Goal: Task Accomplishment & Management: Manage account settings

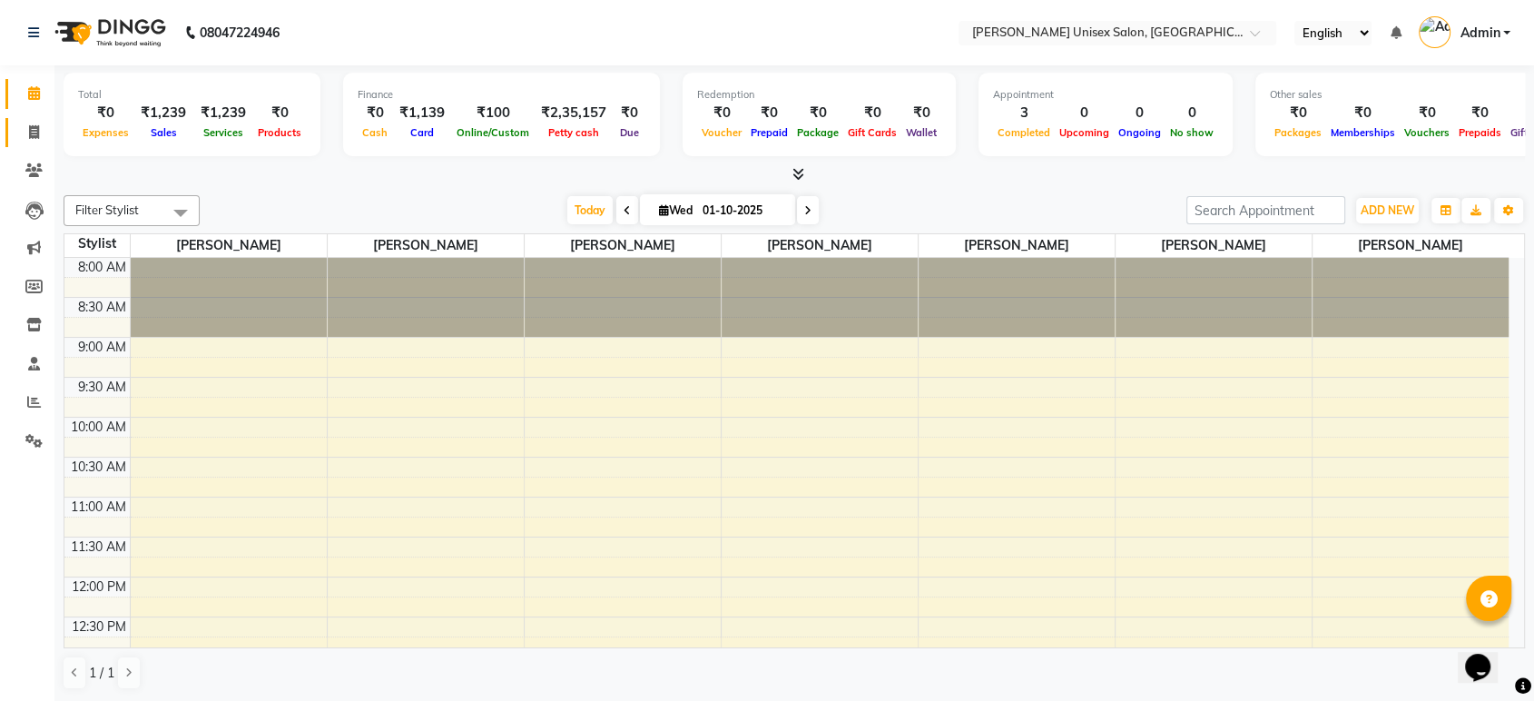
click at [30, 132] on icon at bounding box center [34, 132] width 10 height 14
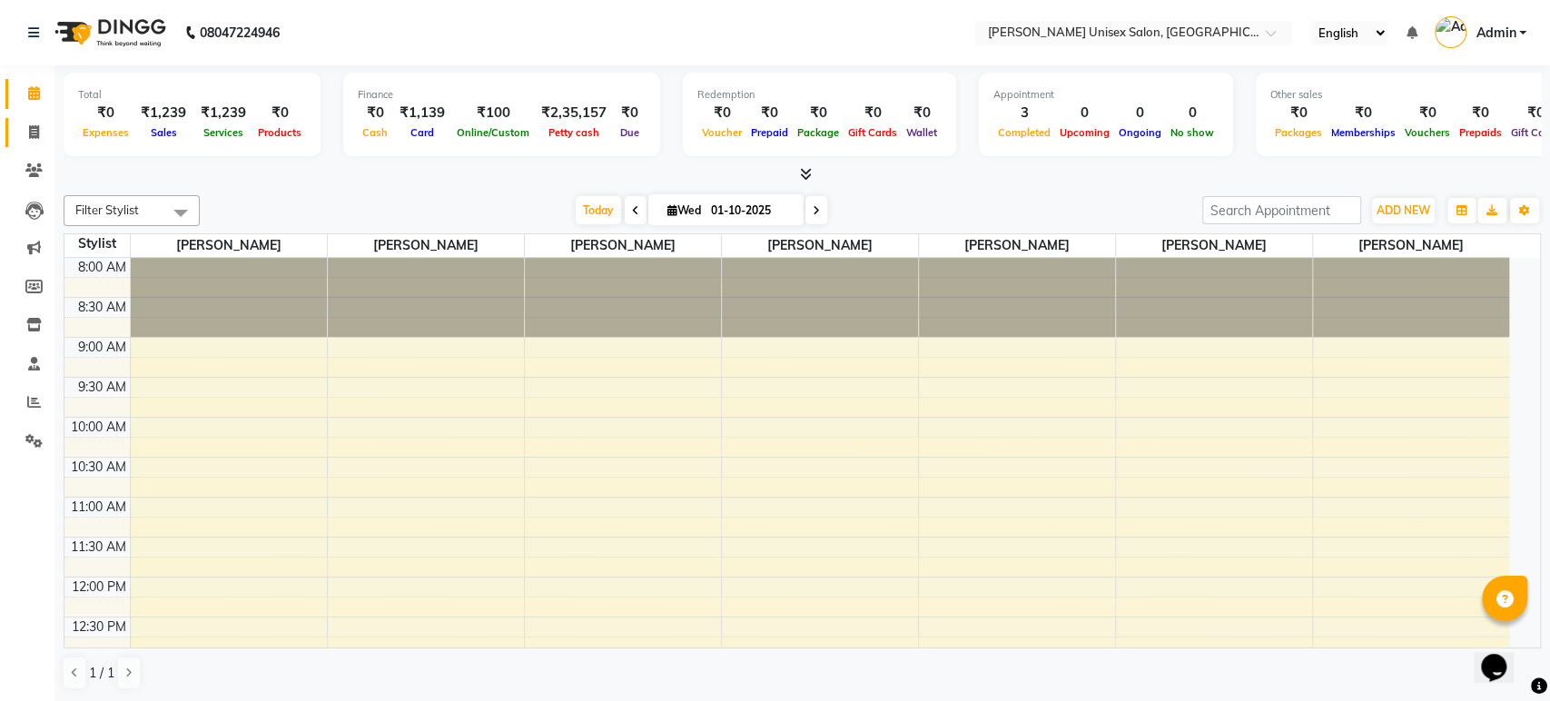
select select "7372"
select select "service"
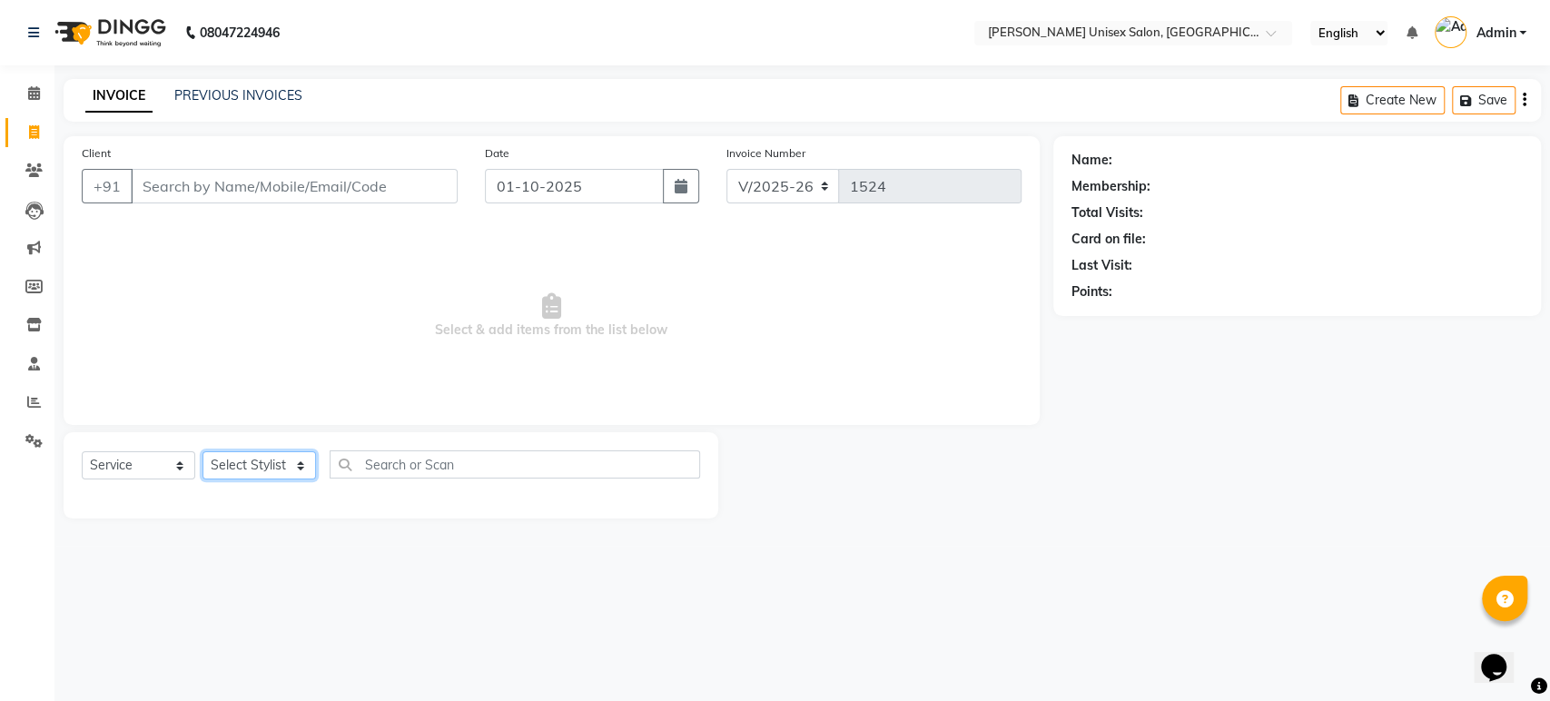
click at [241, 459] on select "Select Stylist [PERSON_NAME] [PERSON_NAME] [PERSON_NAME] Pooja [PERSON_NAME] AH…" at bounding box center [258, 465] width 113 height 28
select select "64437"
click at [202, 451] on select "Select Stylist [PERSON_NAME] [PERSON_NAME] [PERSON_NAME] Pooja [PERSON_NAME] AH…" at bounding box center [258, 465] width 113 height 28
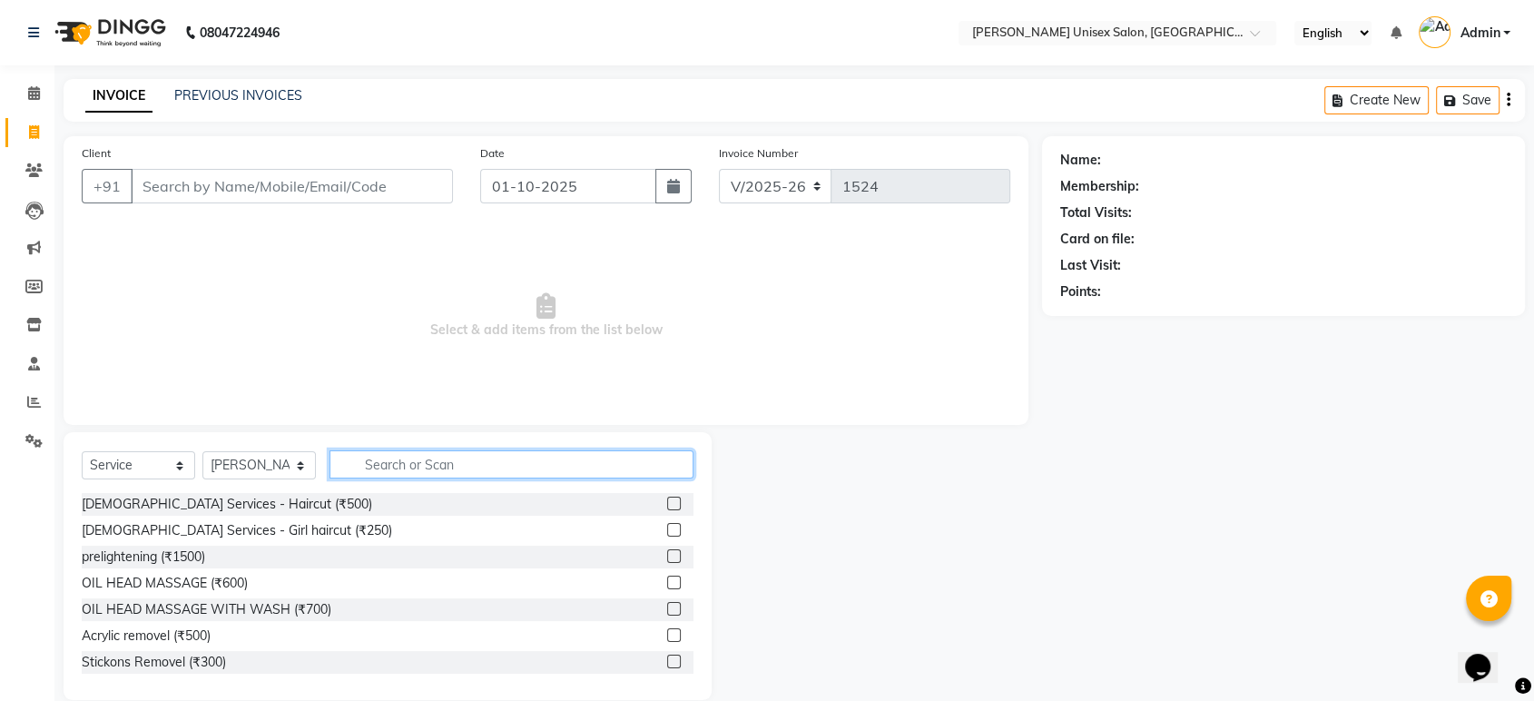
click at [370, 473] on input "text" at bounding box center [512, 464] width 364 height 28
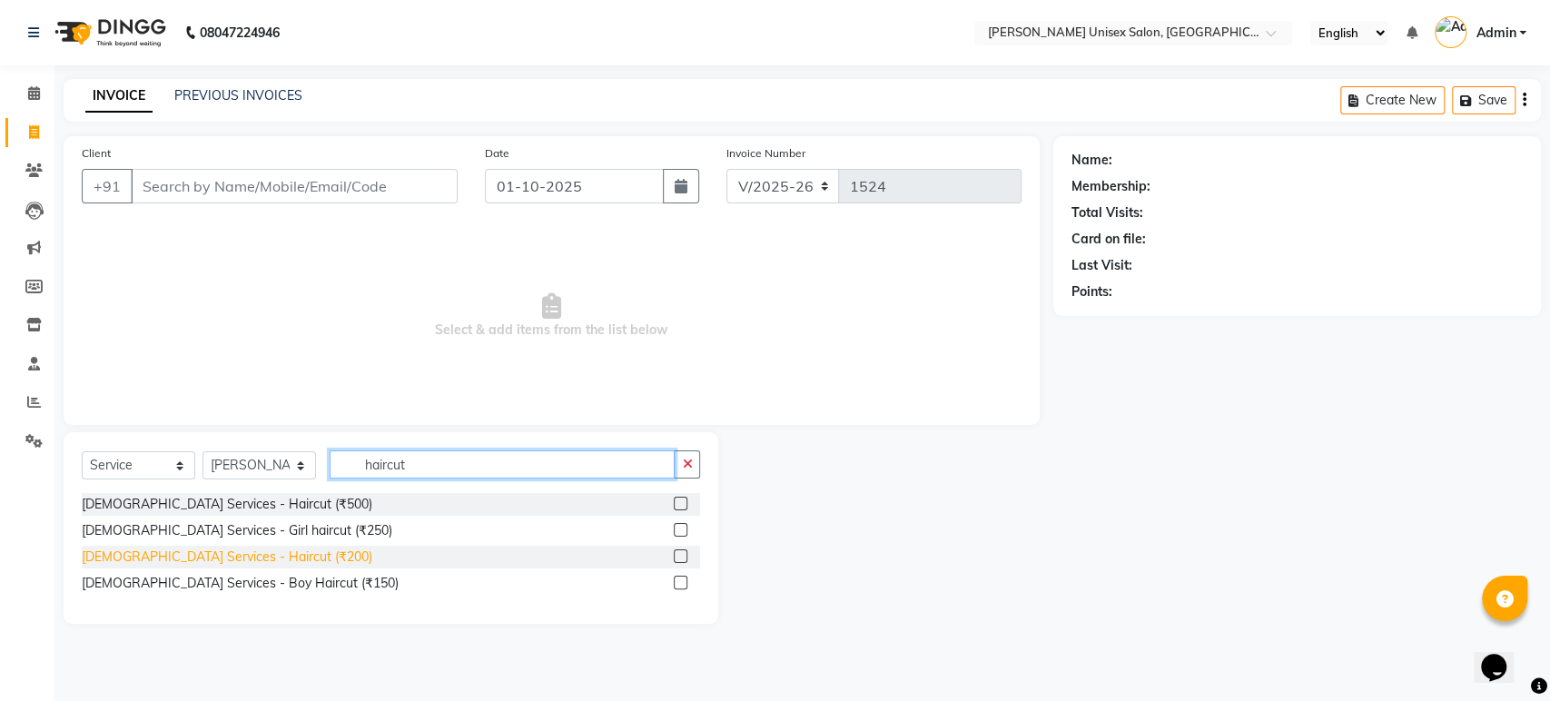
type input "haircut"
click at [198, 559] on div "[DEMOGRAPHIC_DATA] Services - Haircut (₹200)" at bounding box center [227, 556] width 290 height 19
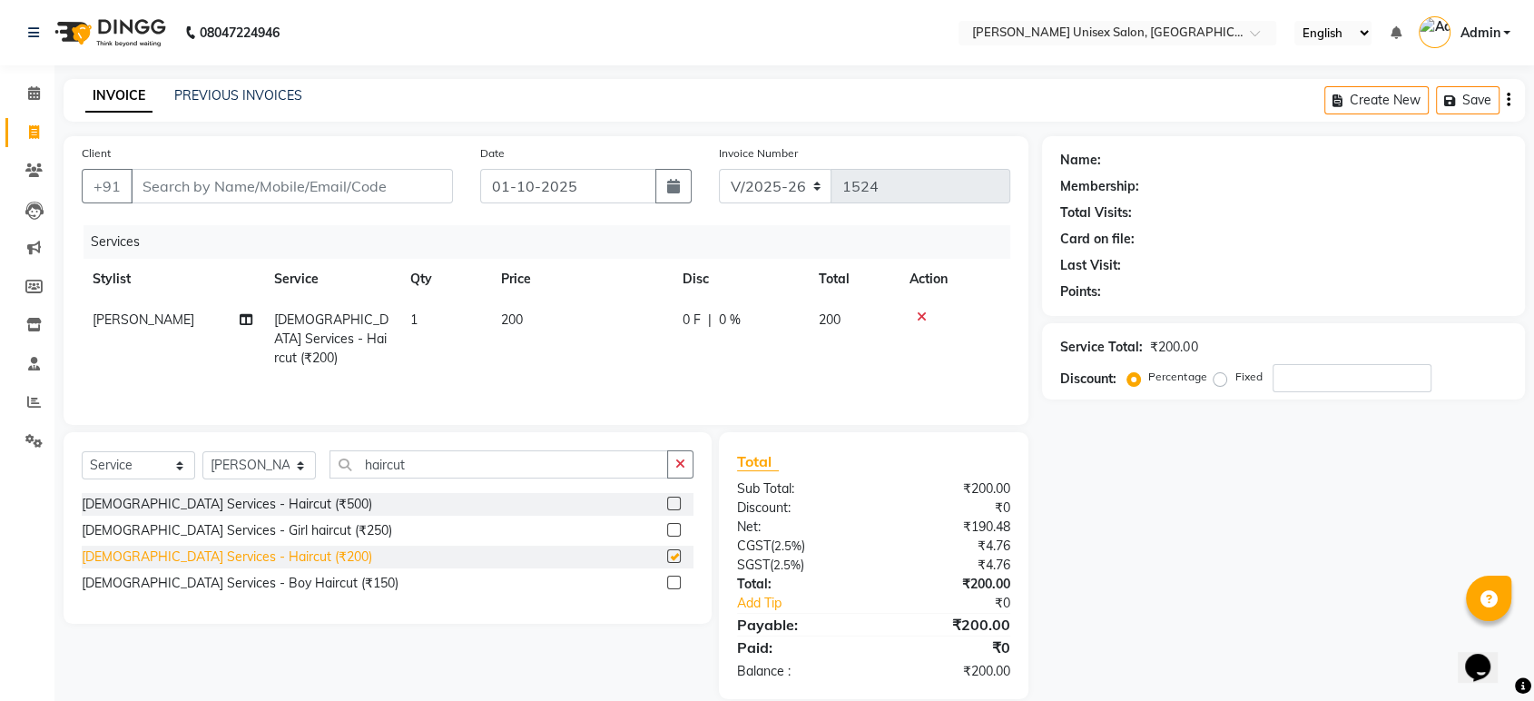
checkbox input "false"
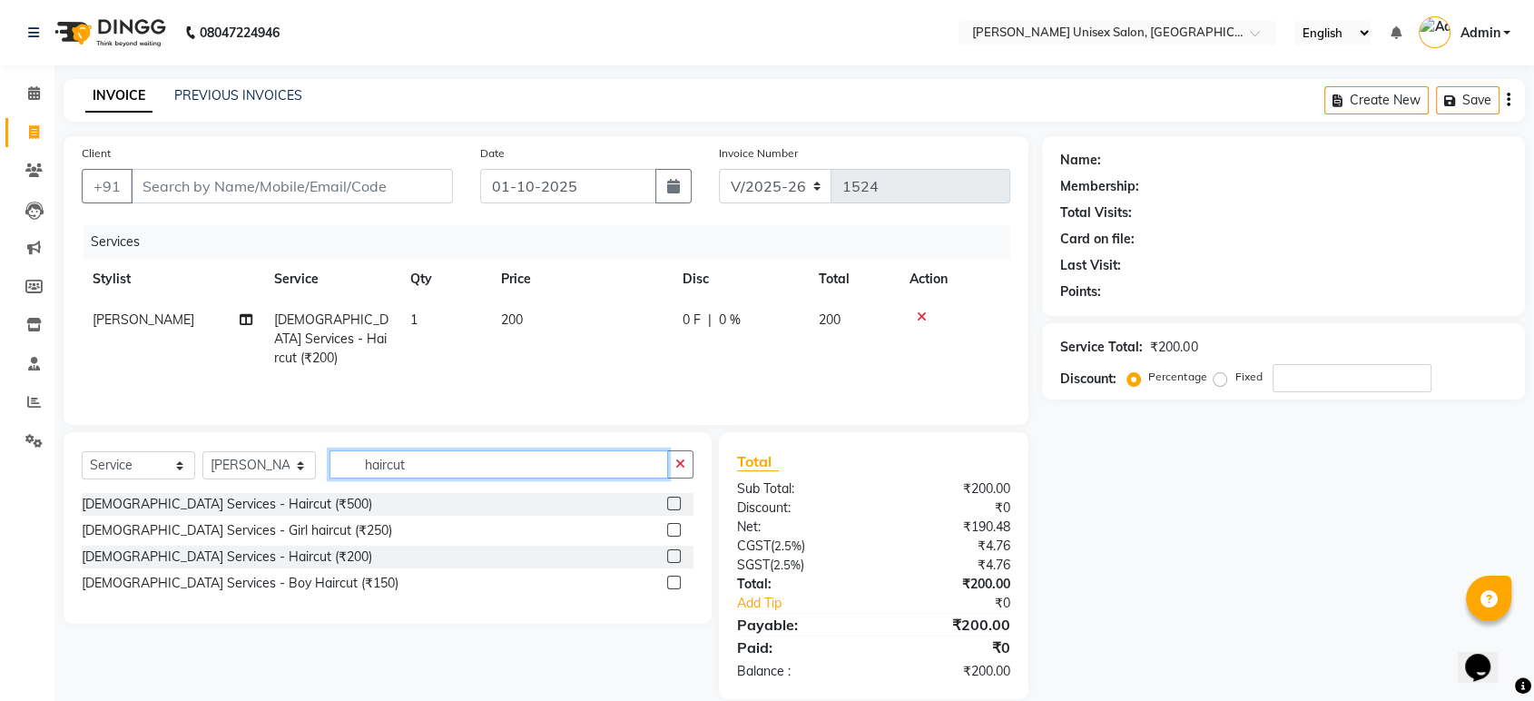
click at [422, 467] on input "haircut" at bounding box center [499, 464] width 339 height 28
type input "h"
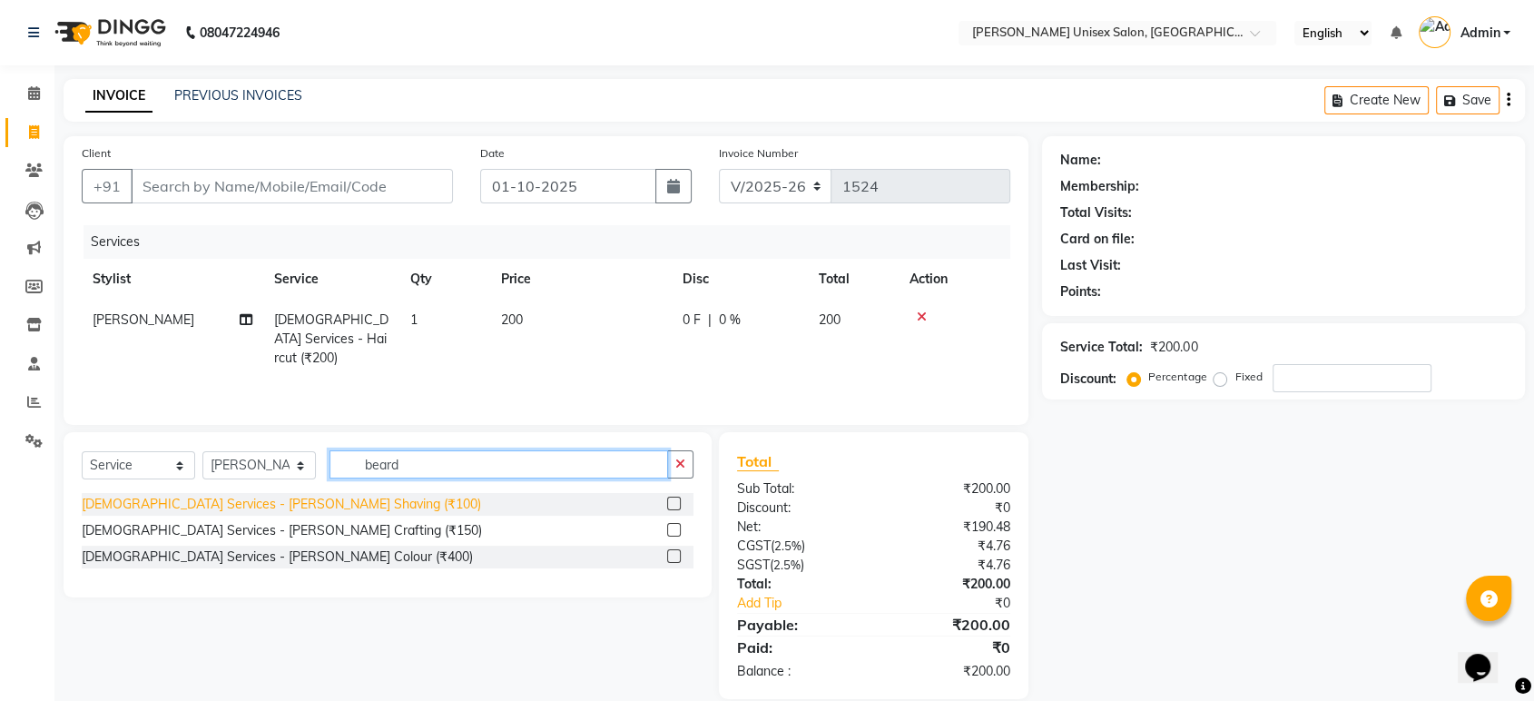
type input "beard"
click at [270, 499] on div "[DEMOGRAPHIC_DATA] Services - [PERSON_NAME] Shaving (₹100)" at bounding box center [281, 504] width 399 height 19
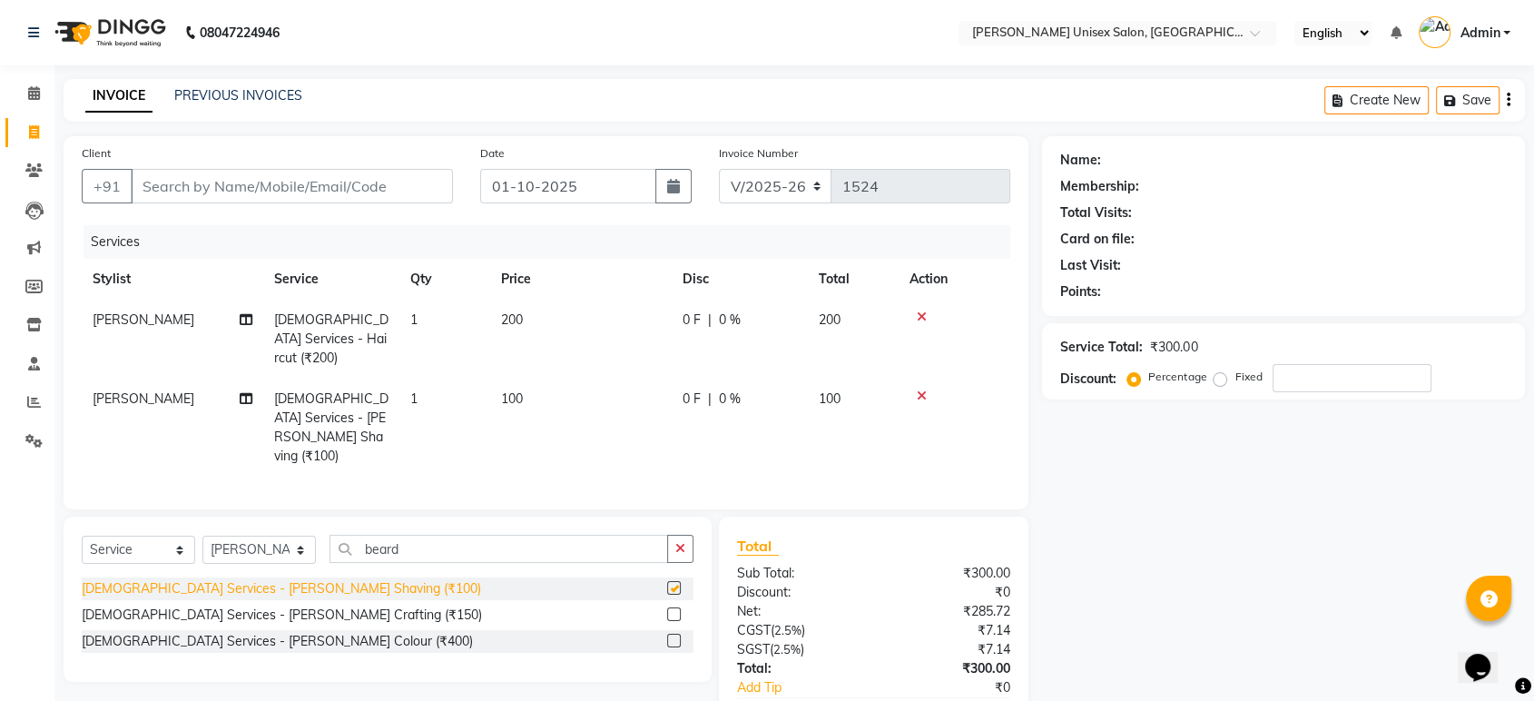
checkbox input "false"
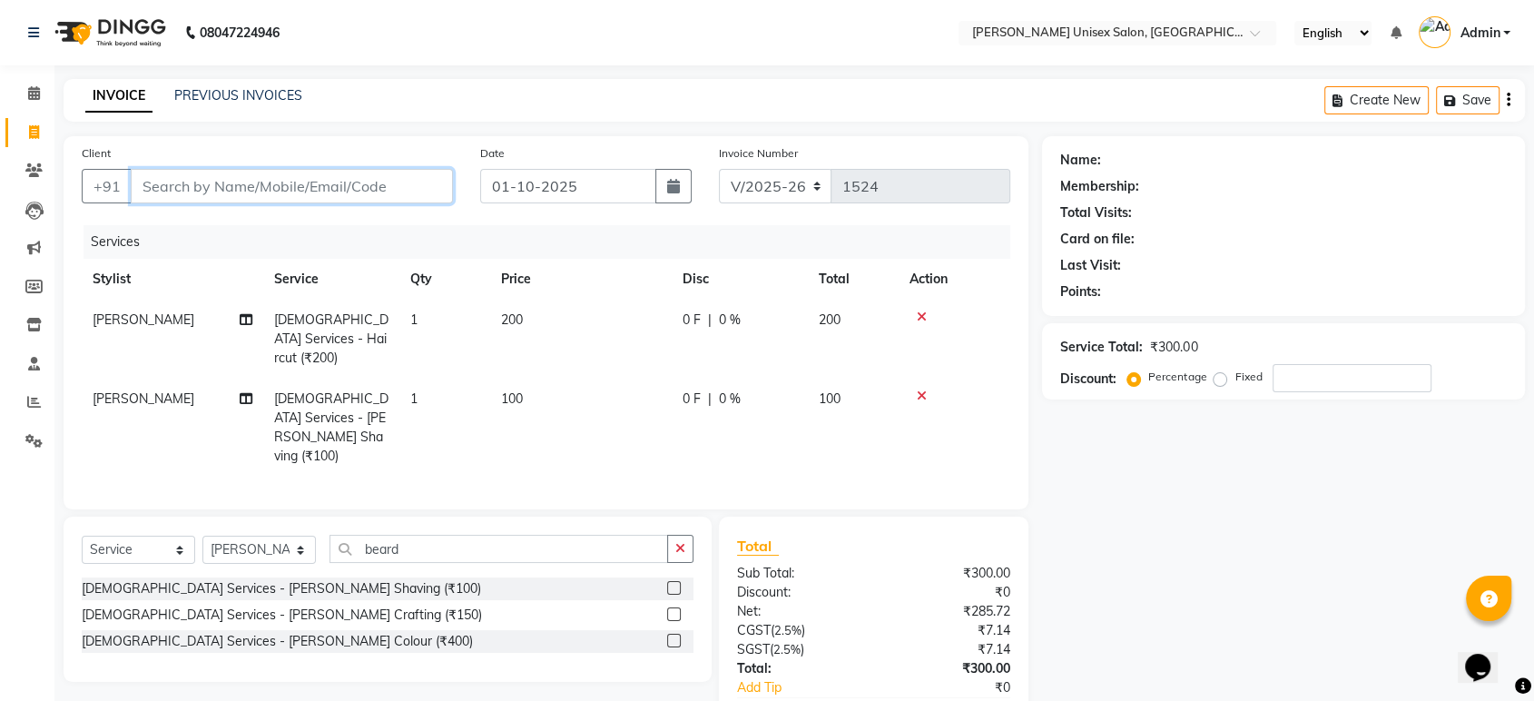
click at [173, 192] on input "Client" at bounding box center [292, 186] width 322 height 34
type input "8"
type input "0"
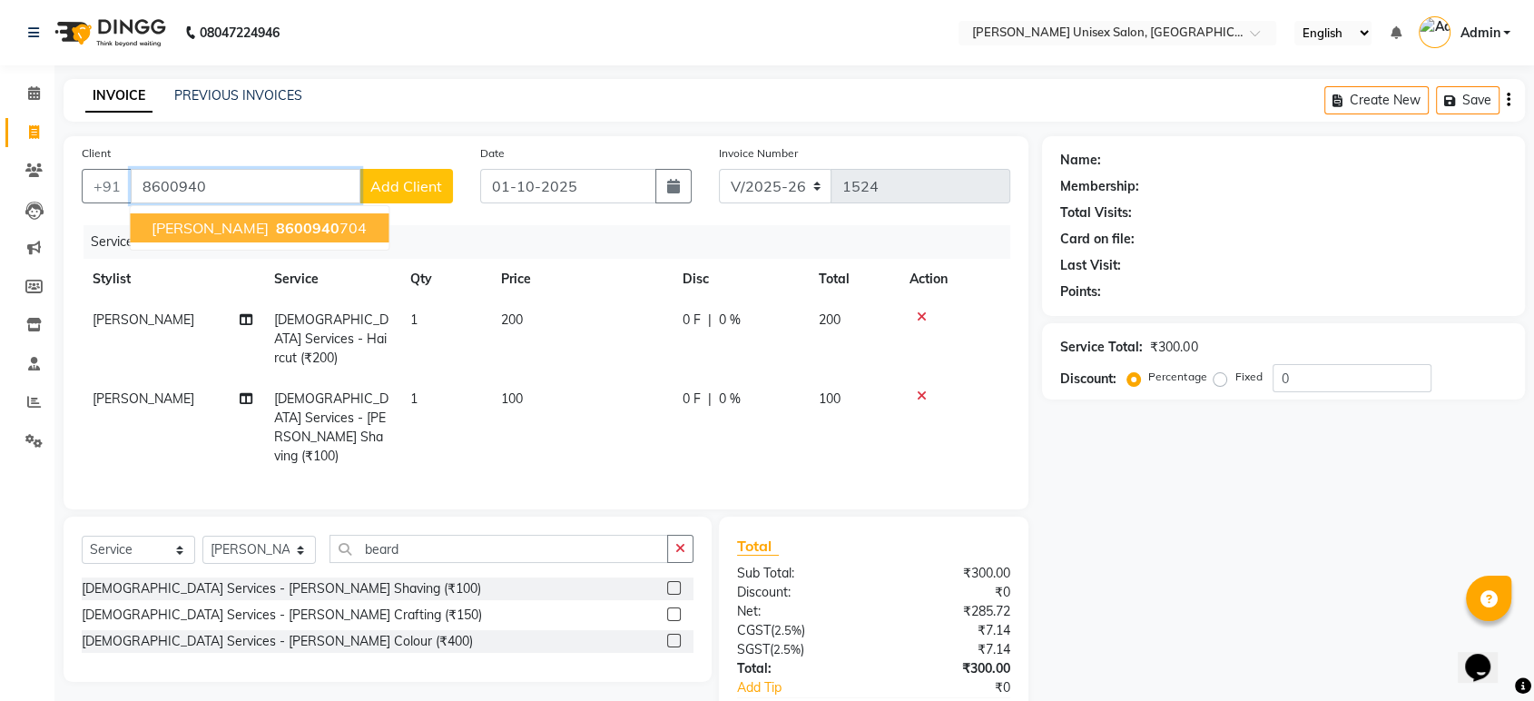
click at [179, 227] on span "[PERSON_NAME]" at bounding box center [210, 228] width 117 height 18
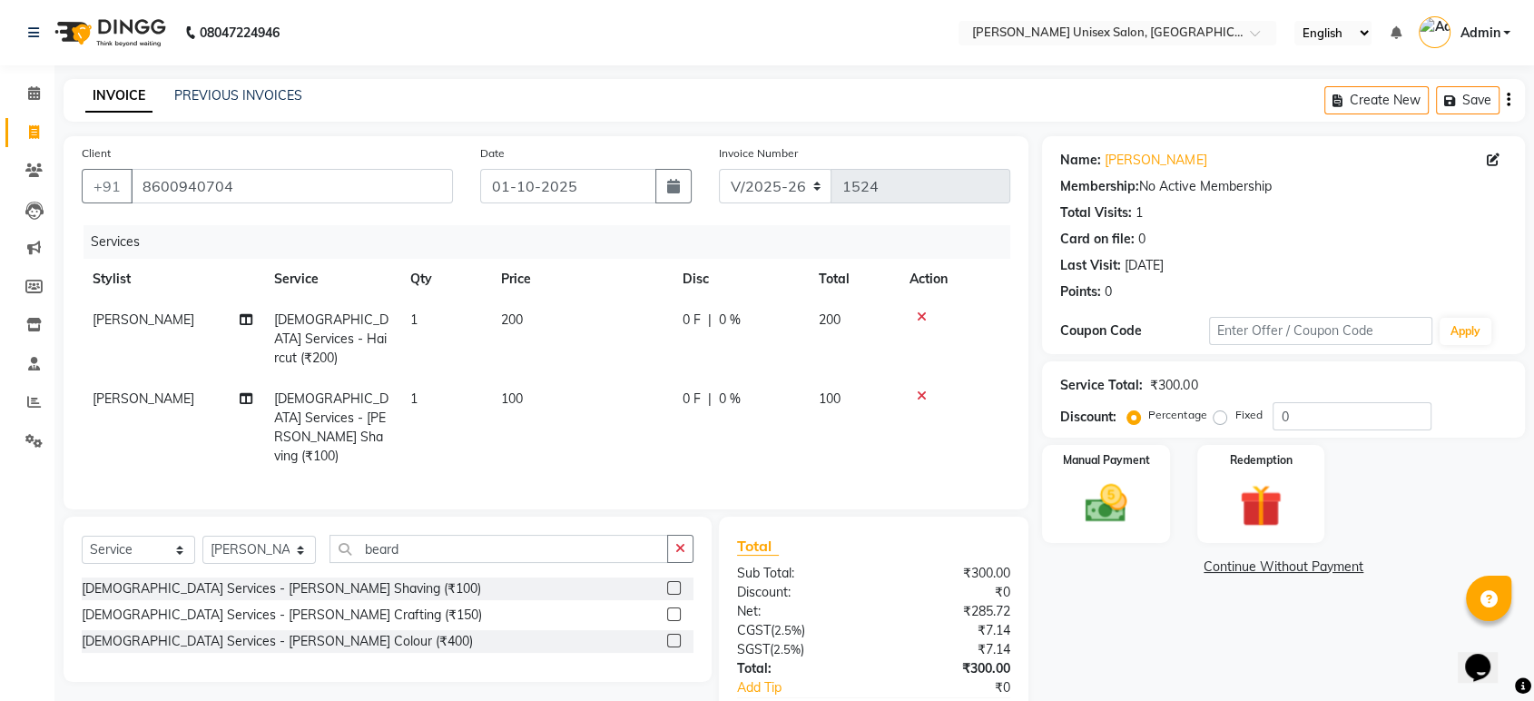
scroll to position [66, 0]
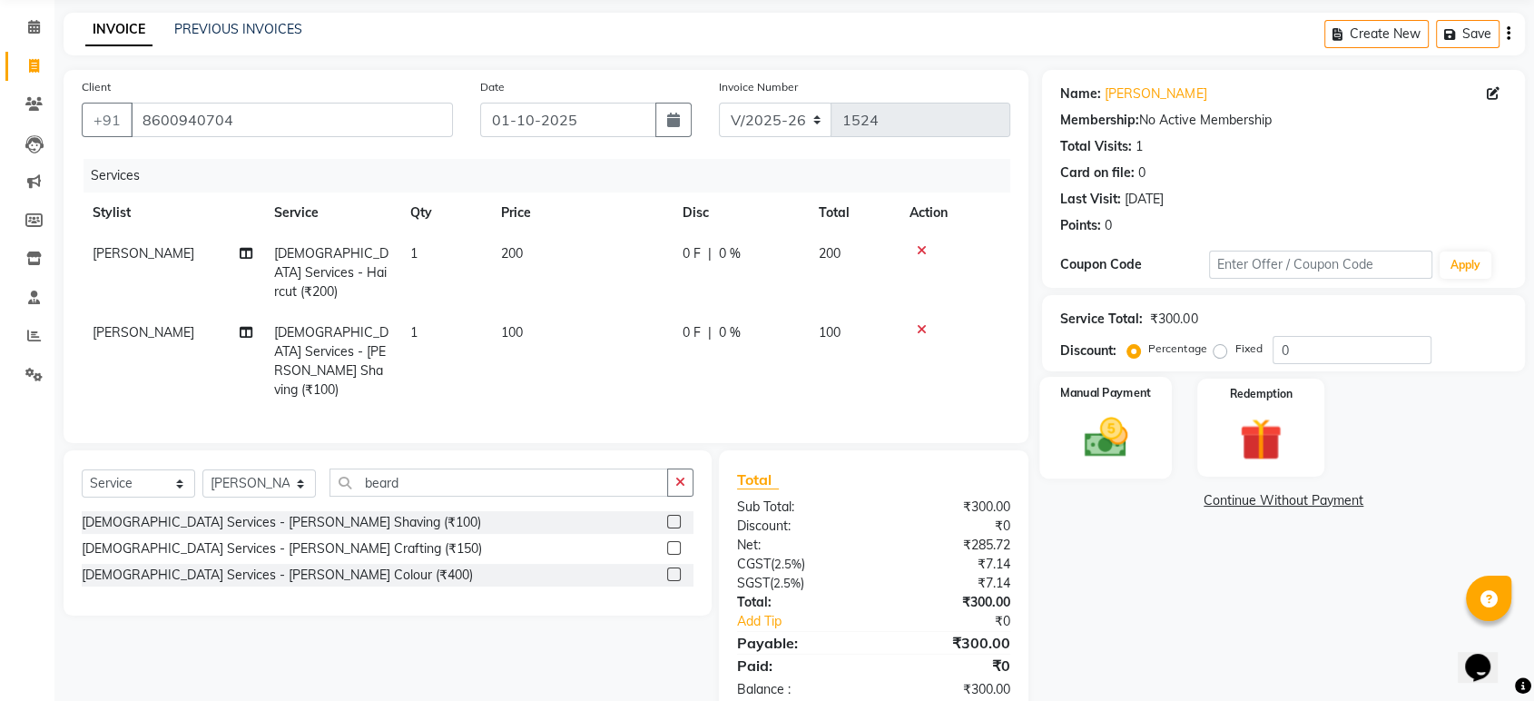
click at [1103, 441] on img at bounding box center [1105, 437] width 71 height 51
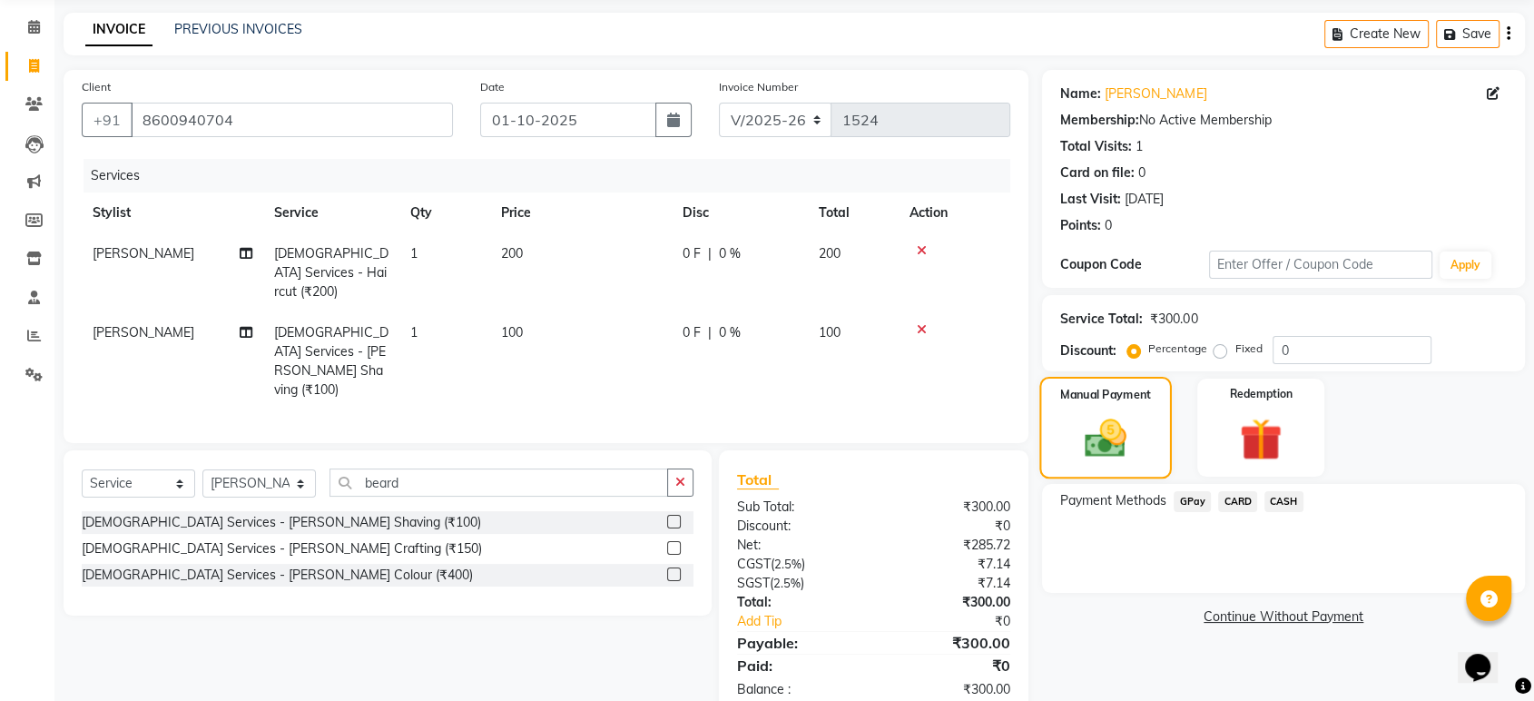
scroll to position [0, 0]
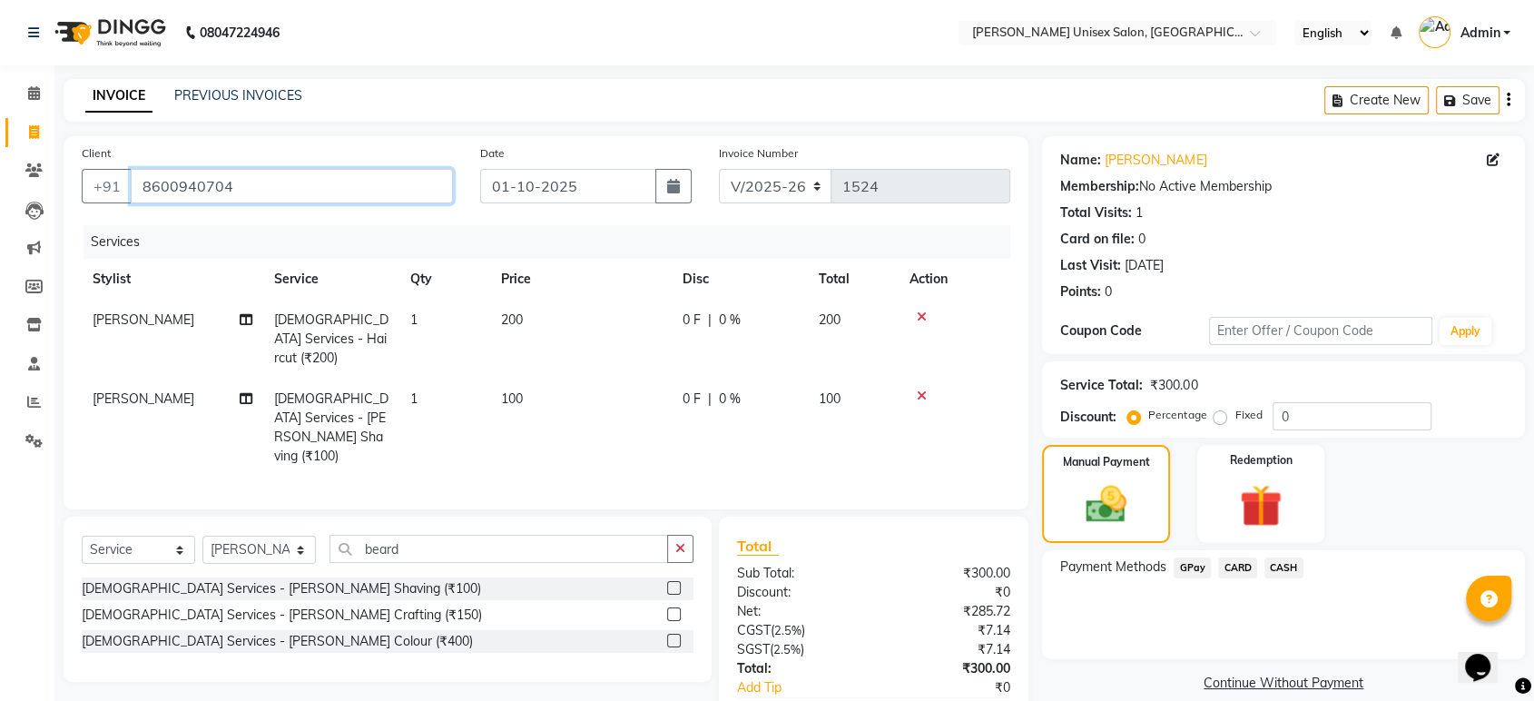
click at [229, 188] on input "8600940704" at bounding box center [292, 186] width 322 height 34
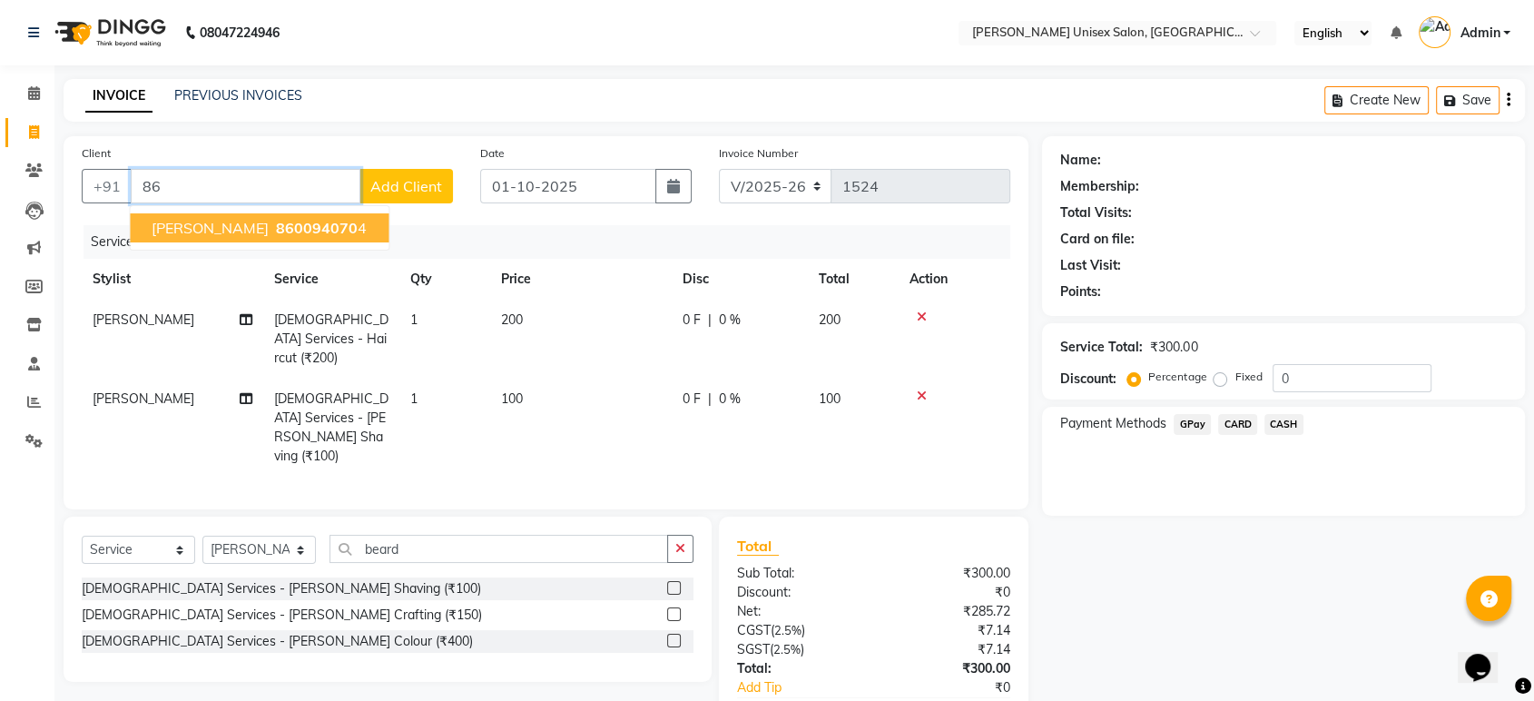
type input "8"
click at [253, 223] on span "[PERSON_NAME]" at bounding box center [210, 228] width 117 height 18
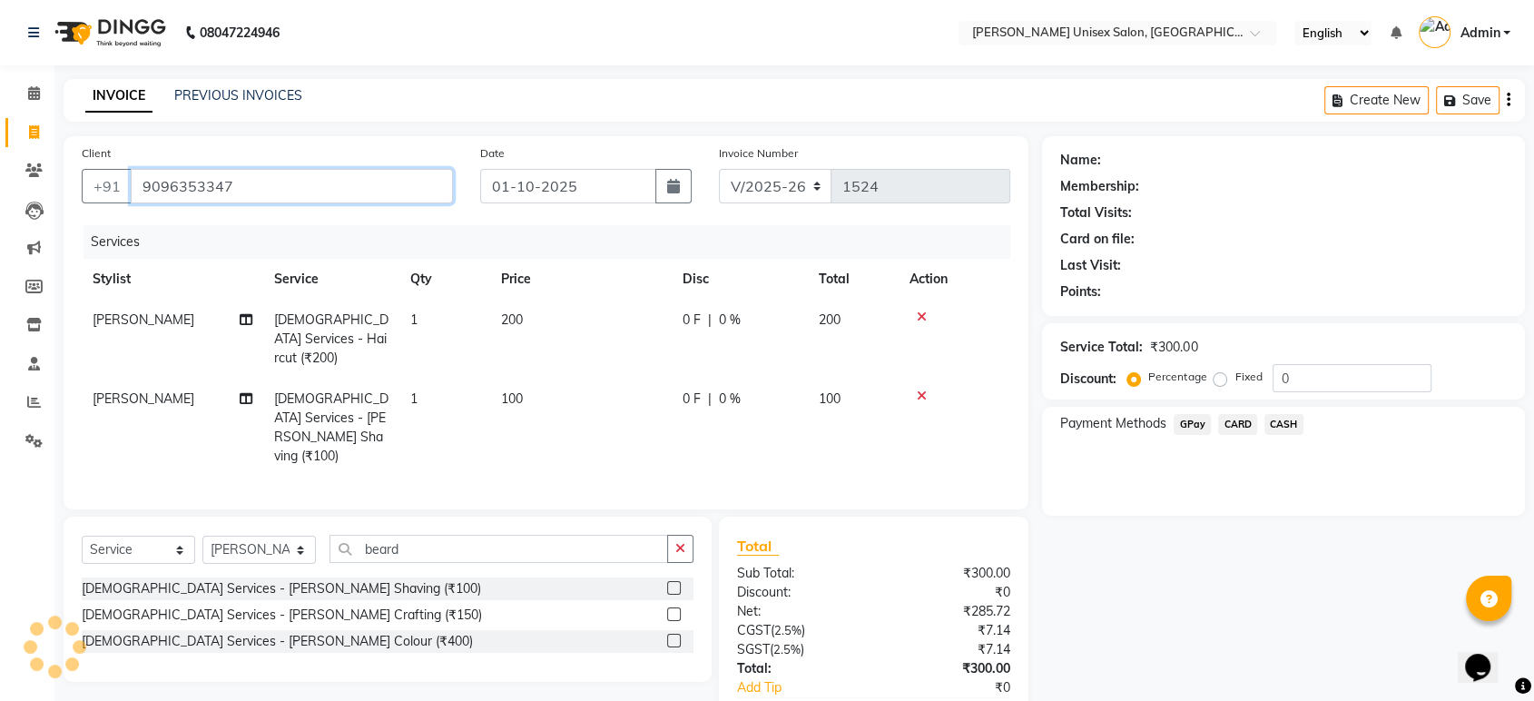
type input "9096353347"
select select "1: Object"
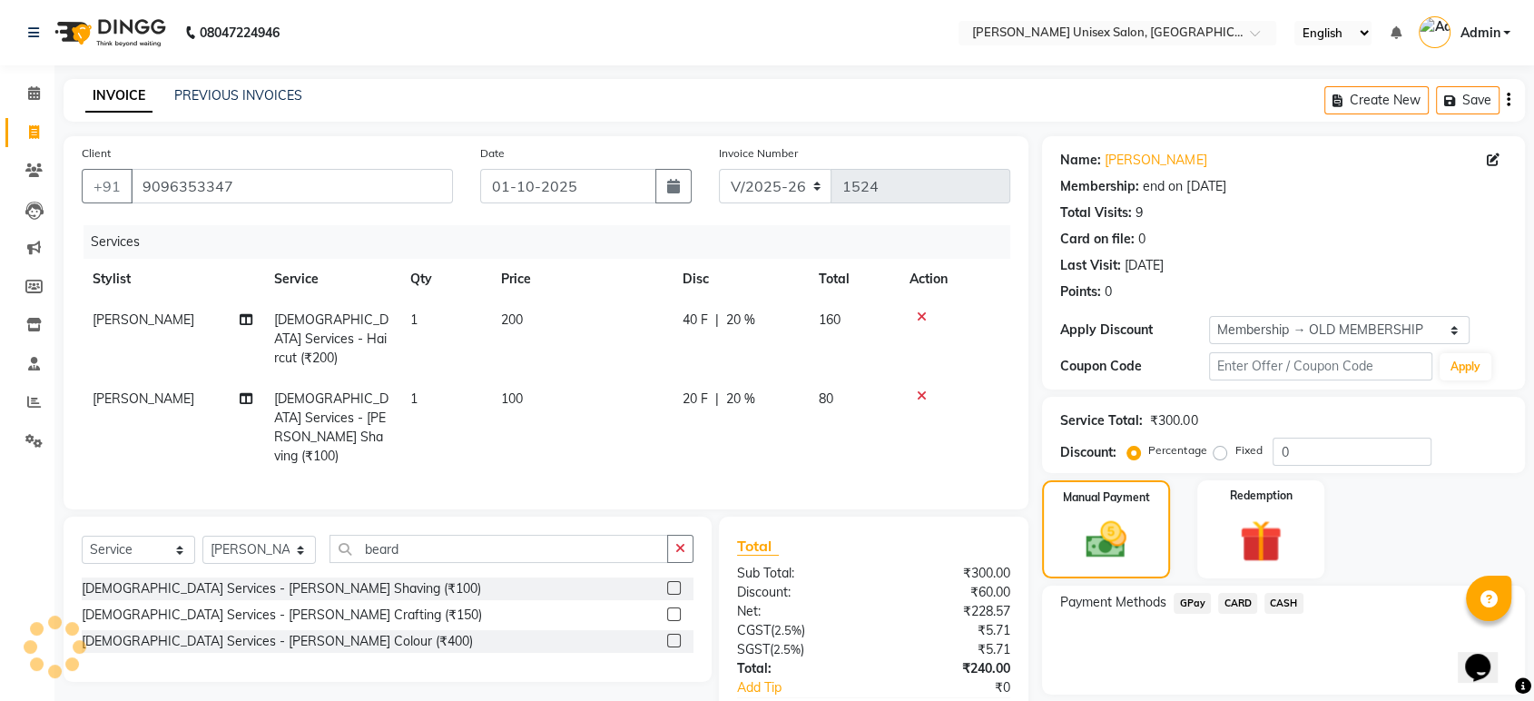
type input "20"
click at [234, 189] on input "9096353347" at bounding box center [292, 186] width 322 height 34
type input "909635334"
type input "0"
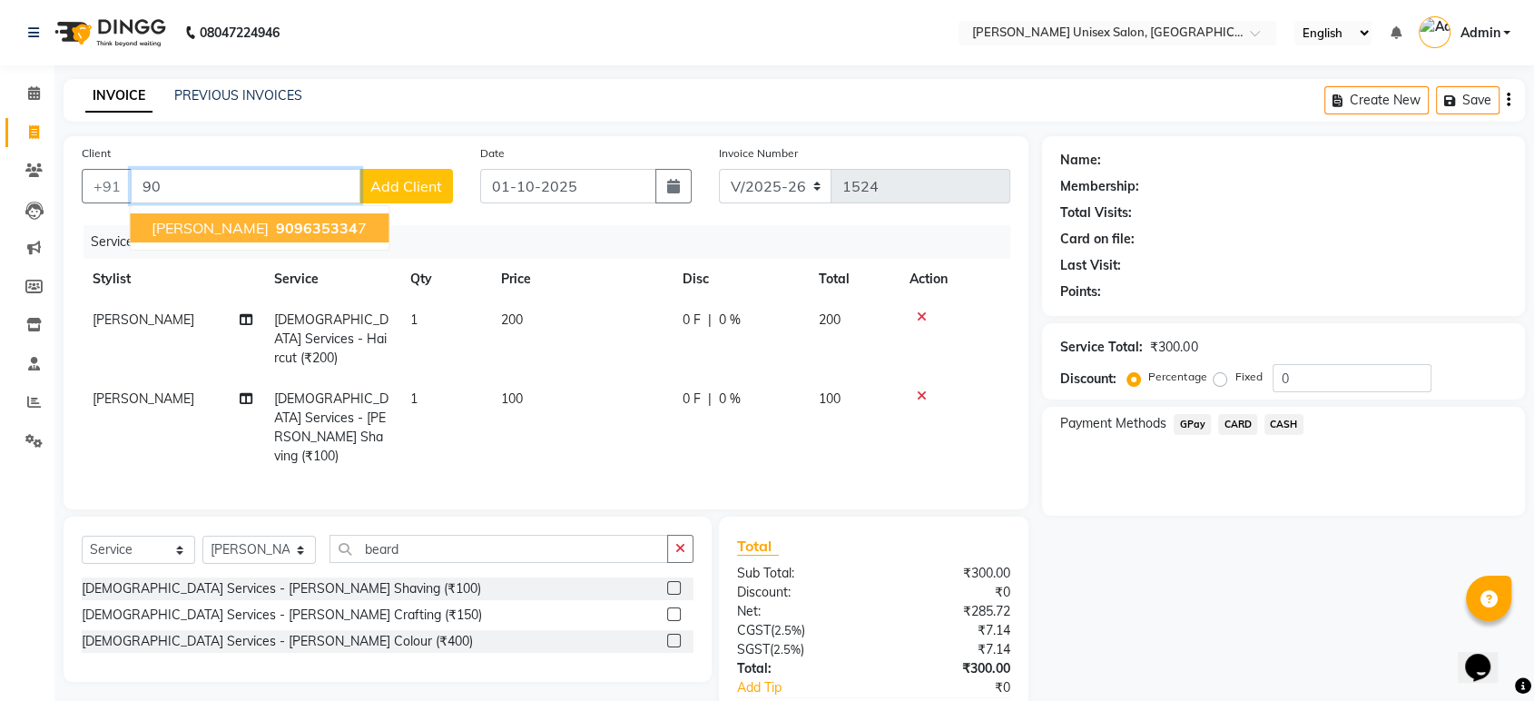
type input "9"
type input "8600940704"
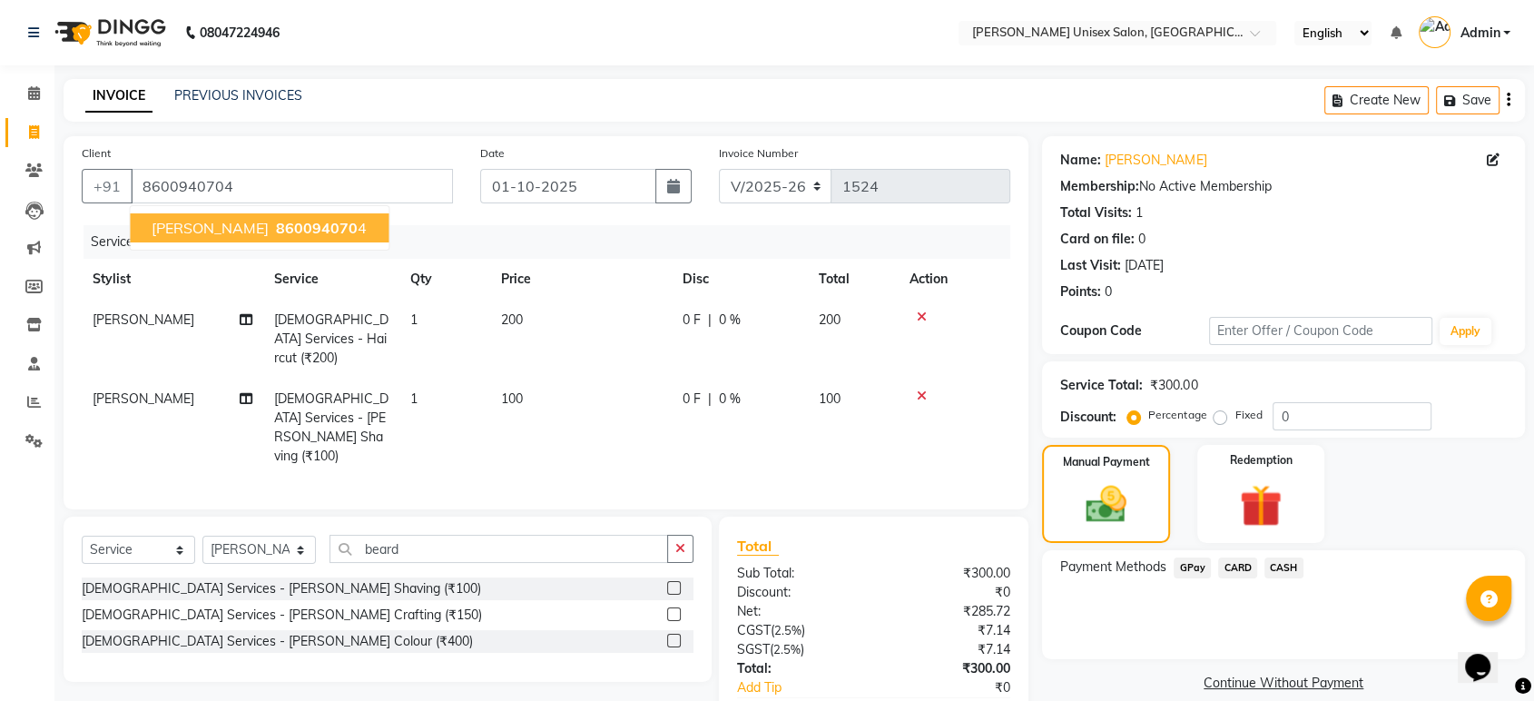
click at [223, 221] on span "[PERSON_NAME]" at bounding box center [210, 228] width 117 height 18
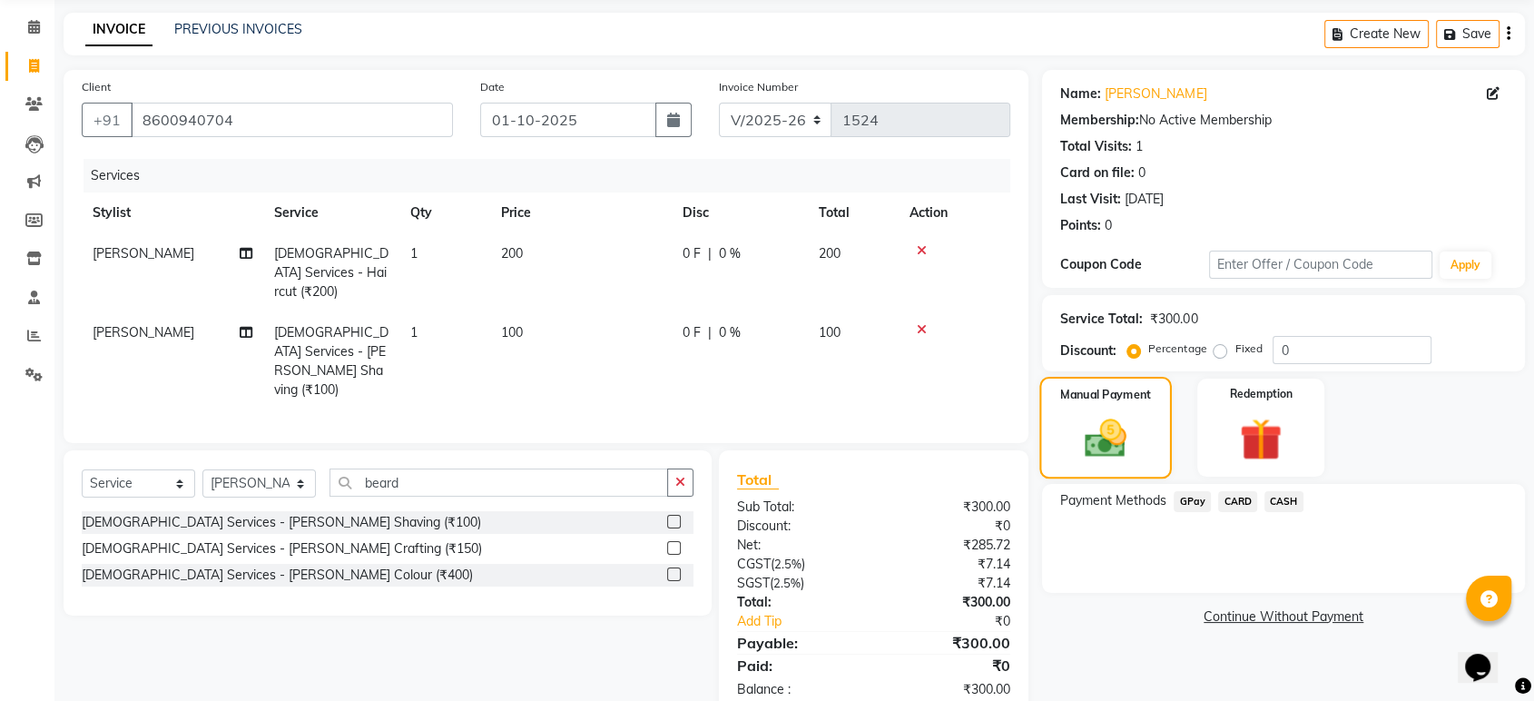
click at [1123, 440] on img at bounding box center [1106, 438] width 68 height 48
click at [1193, 499] on span "GPay" at bounding box center [1192, 501] width 37 height 21
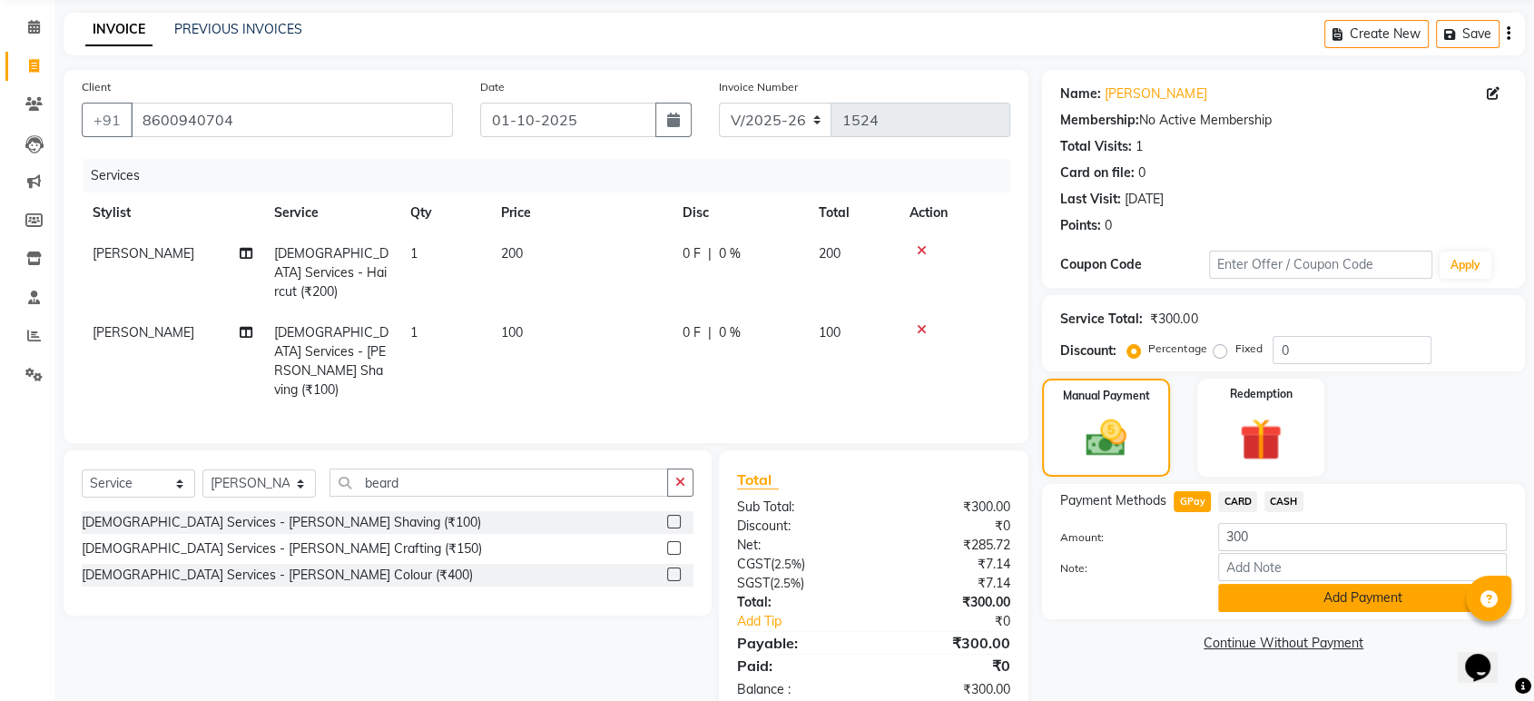
click at [1362, 595] on button "Add Payment" at bounding box center [1362, 598] width 289 height 28
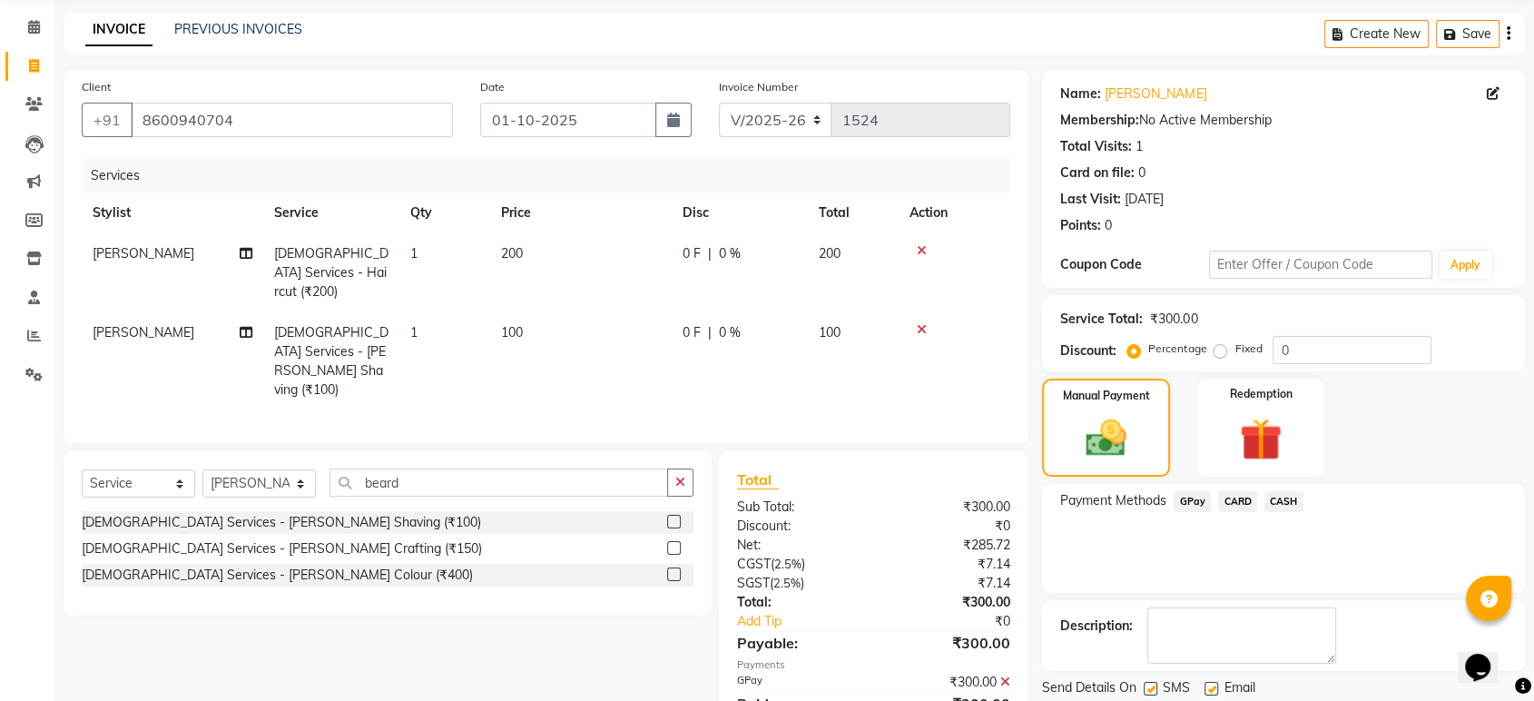
scroll to position [123, 0]
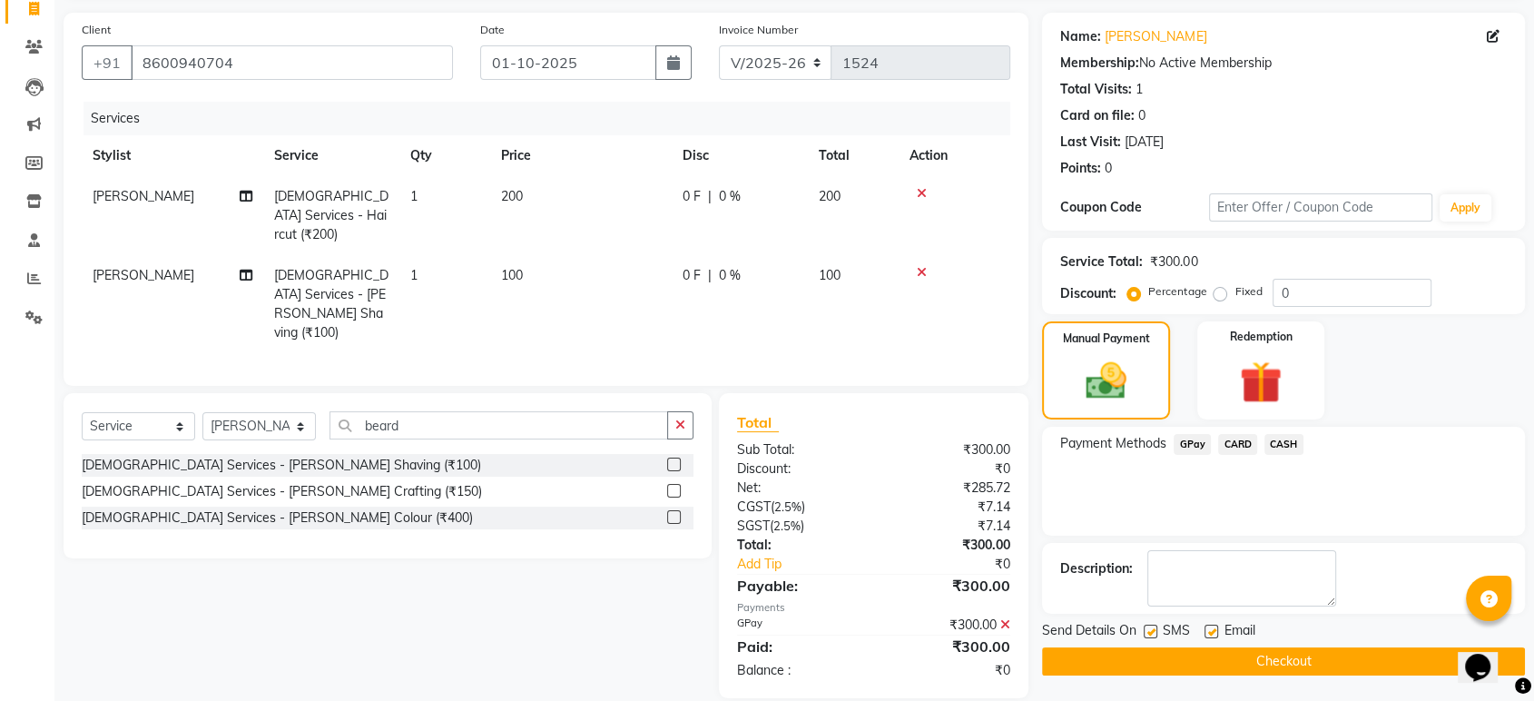
click at [1301, 659] on button "Checkout" at bounding box center [1283, 661] width 483 height 28
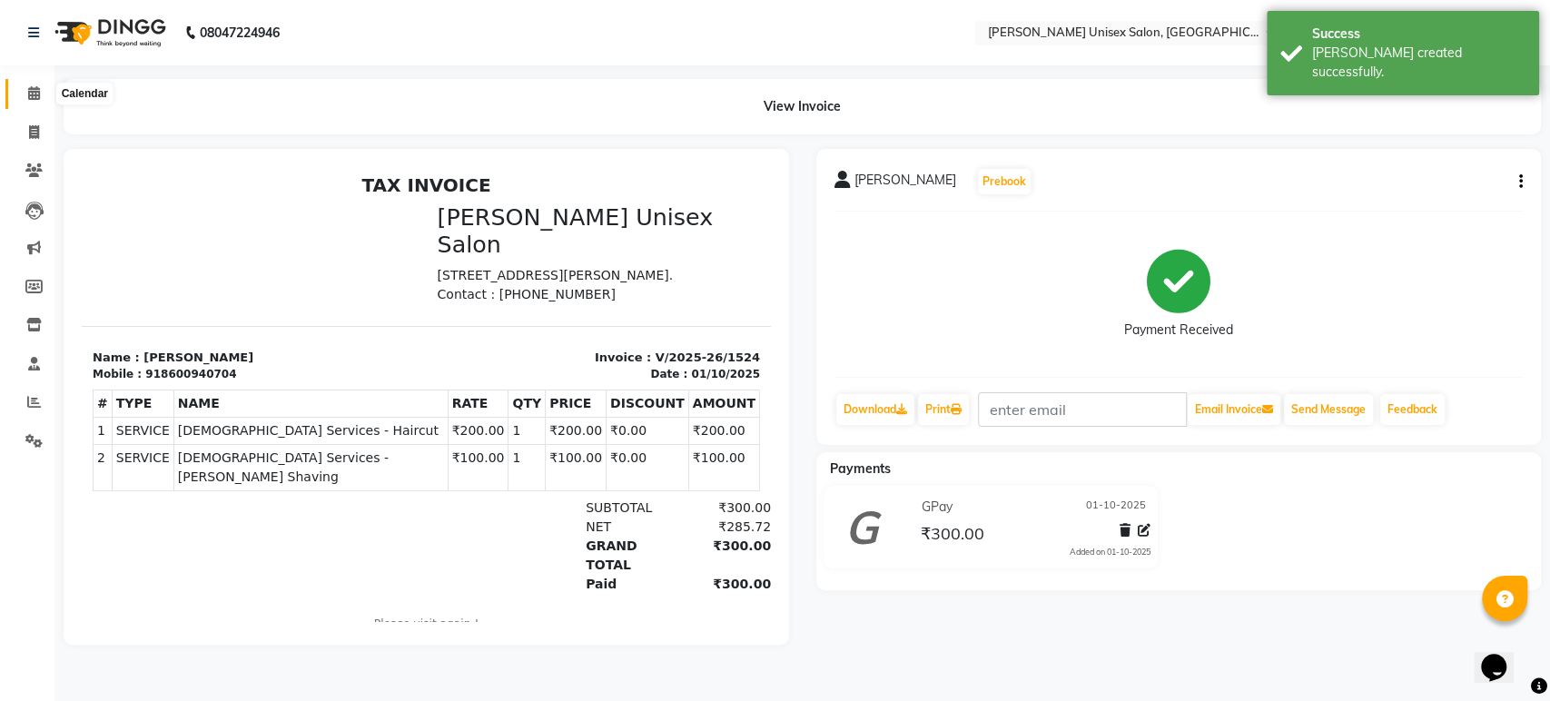
click at [34, 100] on icon at bounding box center [34, 93] width 12 height 14
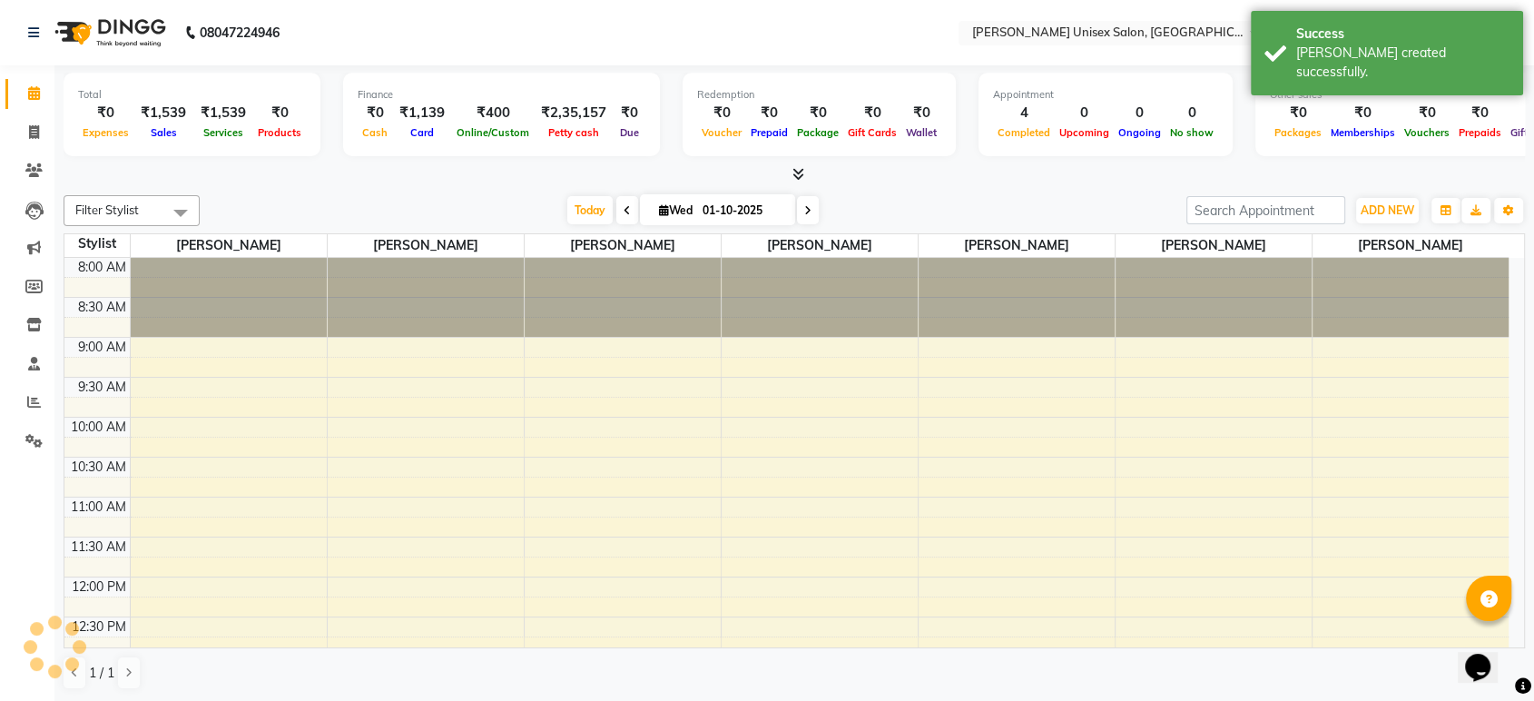
scroll to position [767, 0]
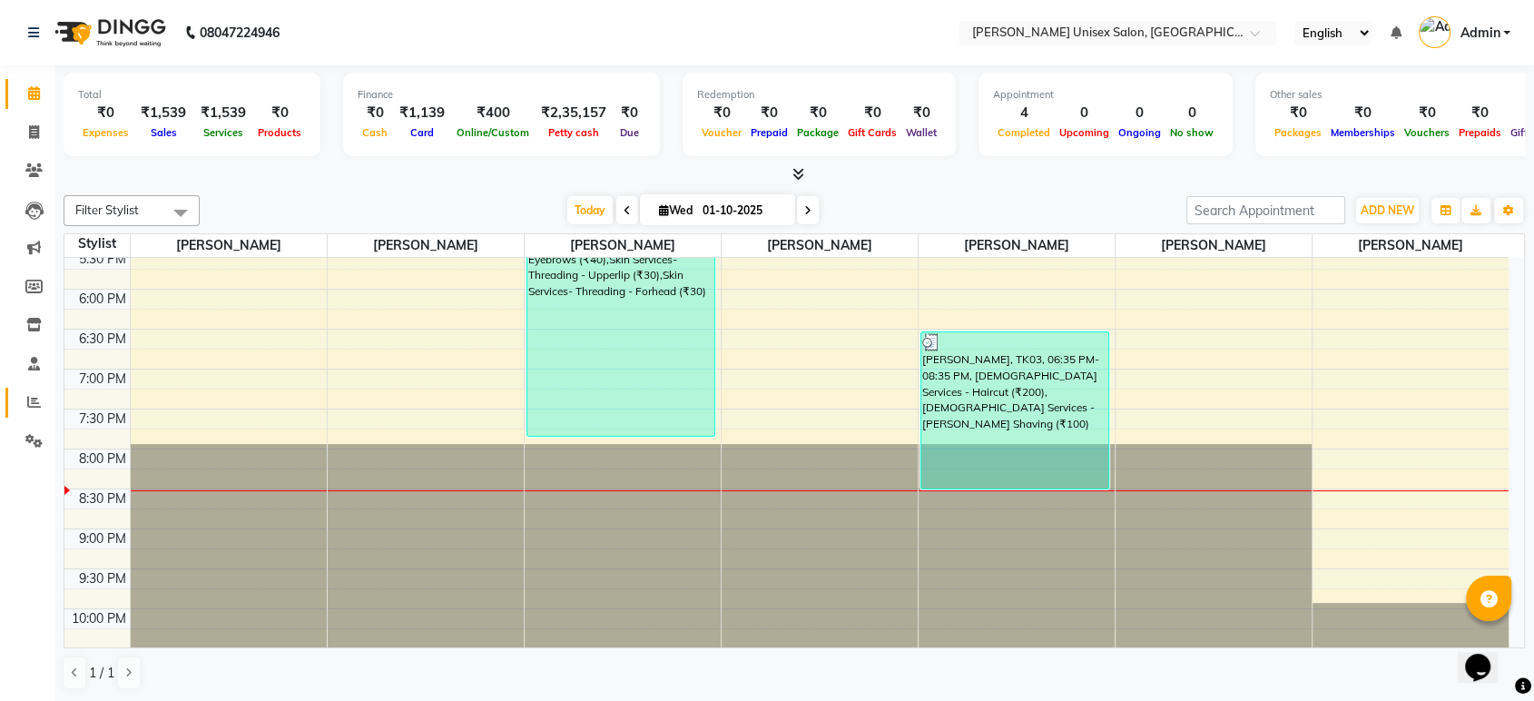
click at [29, 403] on icon at bounding box center [34, 402] width 14 height 14
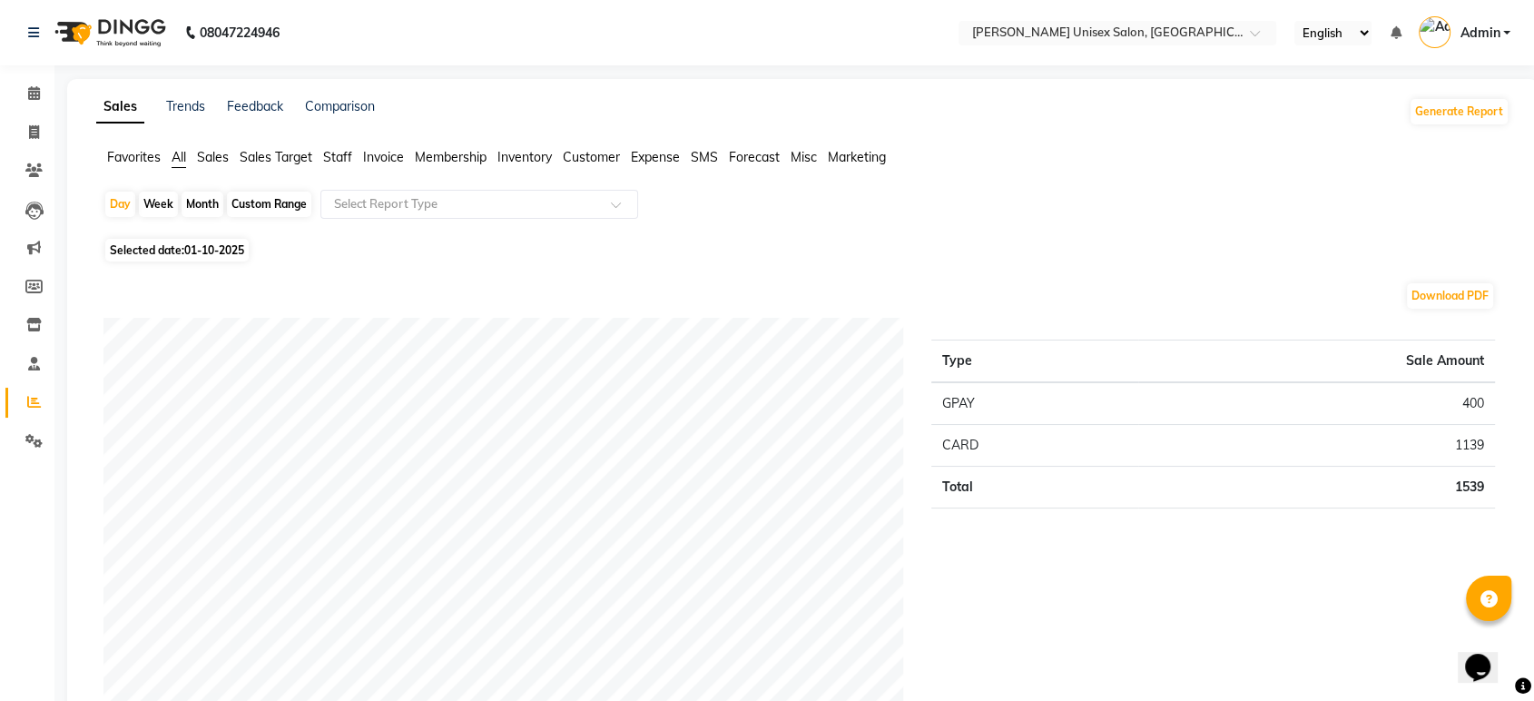
click at [212, 203] on div "Month" at bounding box center [203, 204] width 42 height 25
select select "10"
select select "2025"
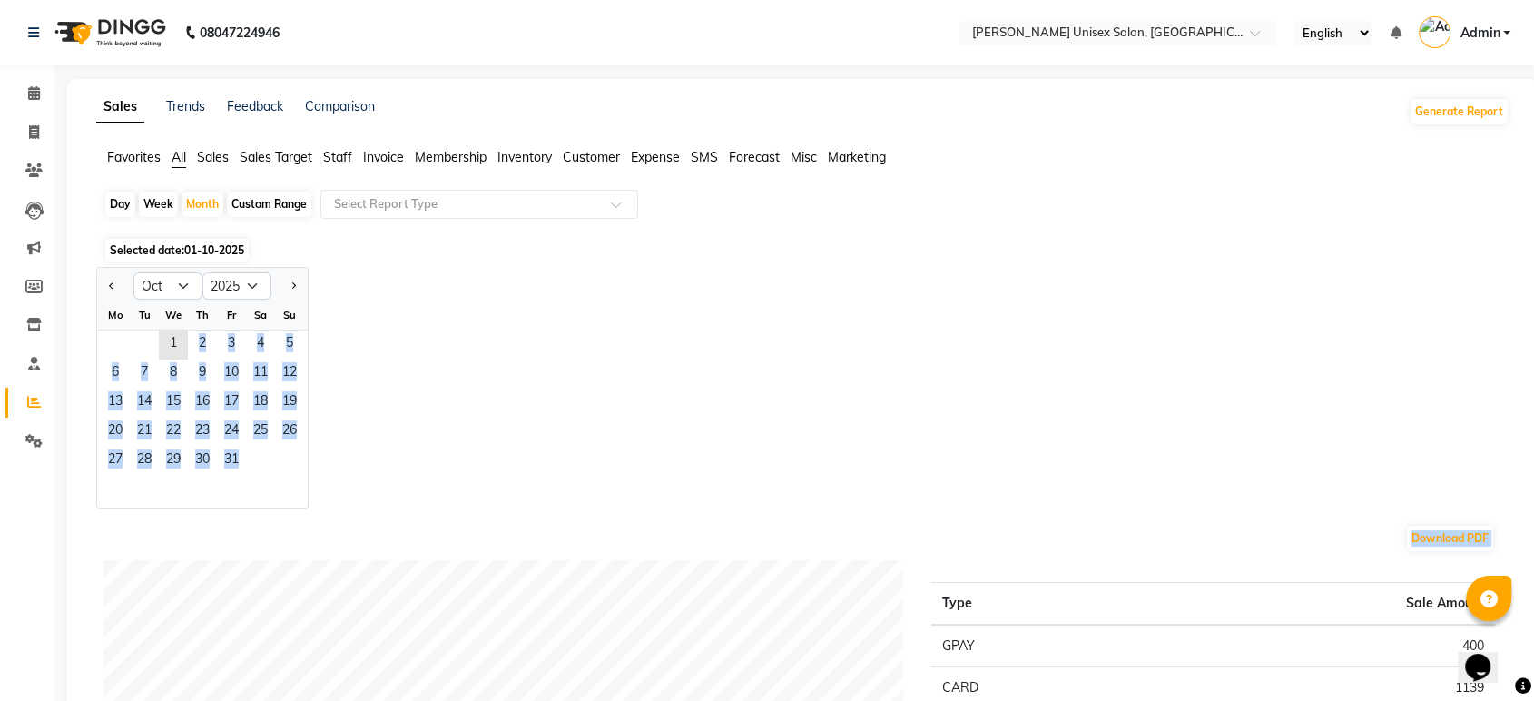
click at [334, 345] on div "Jan Feb Mar Apr May Jun [DATE] Aug Sep Oct Nov [DATE] 2016 2017 2018 2019 2020 …" at bounding box center [802, 388] width 1413 height 242
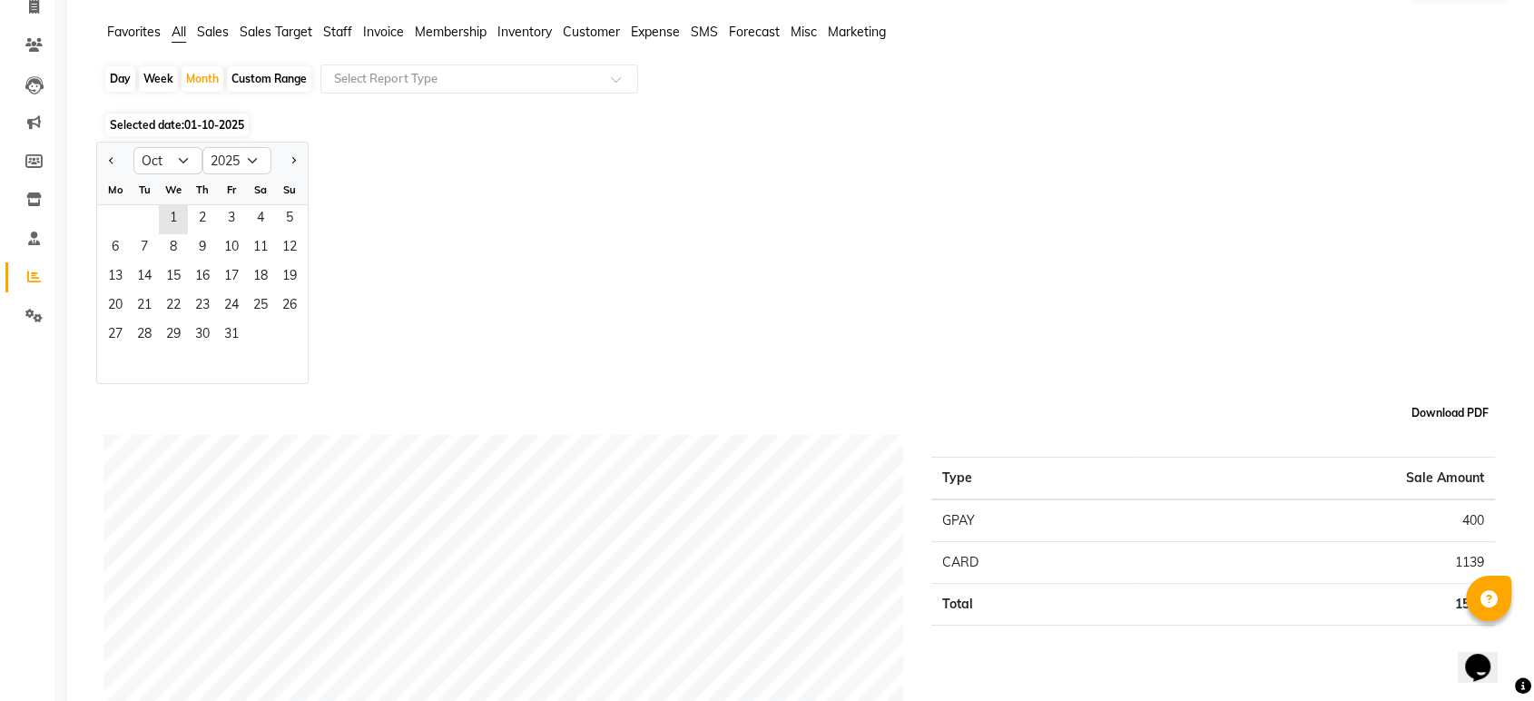
click at [1452, 408] on button "Download PDF" at bounding box center [1450, 412] width 86 height 25
select select "10"
select select "2025"
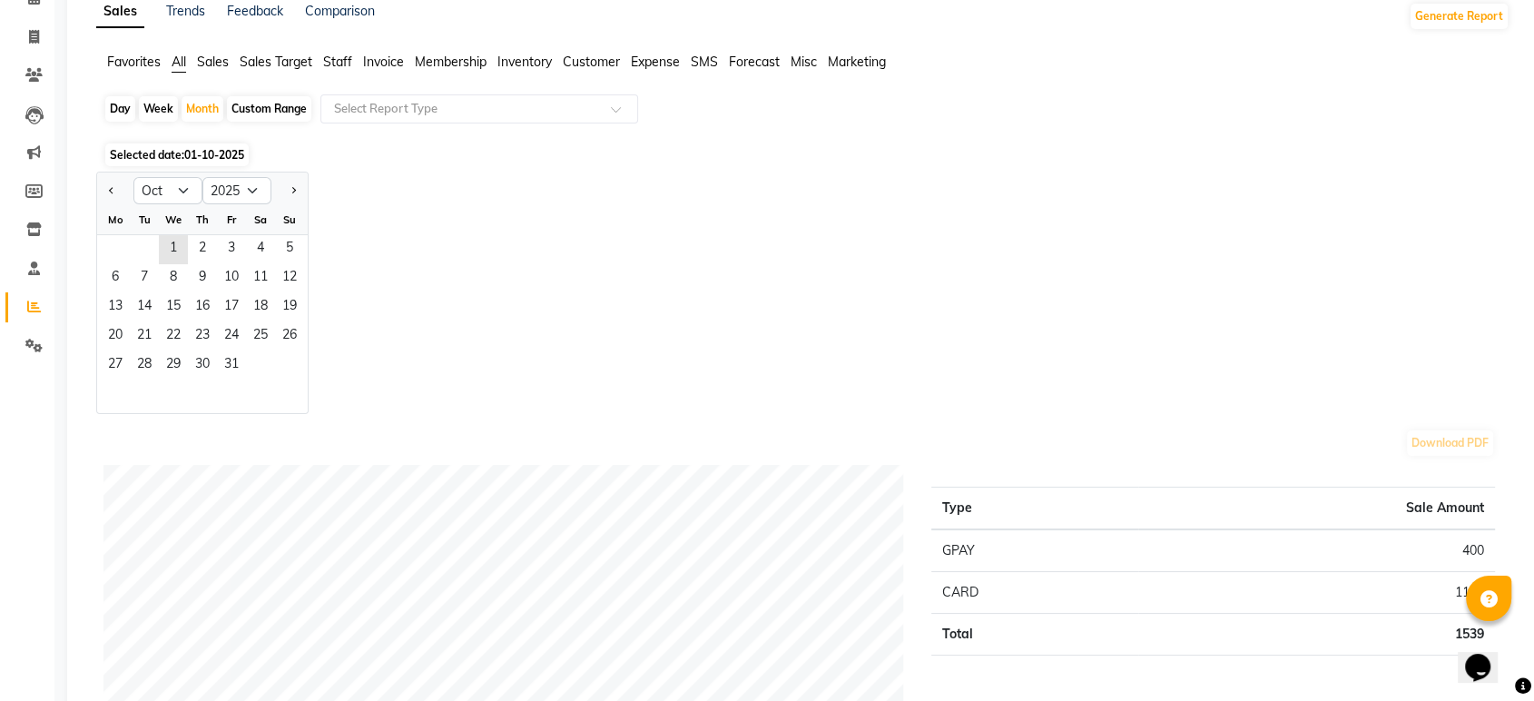
scroll to position [0, 0]
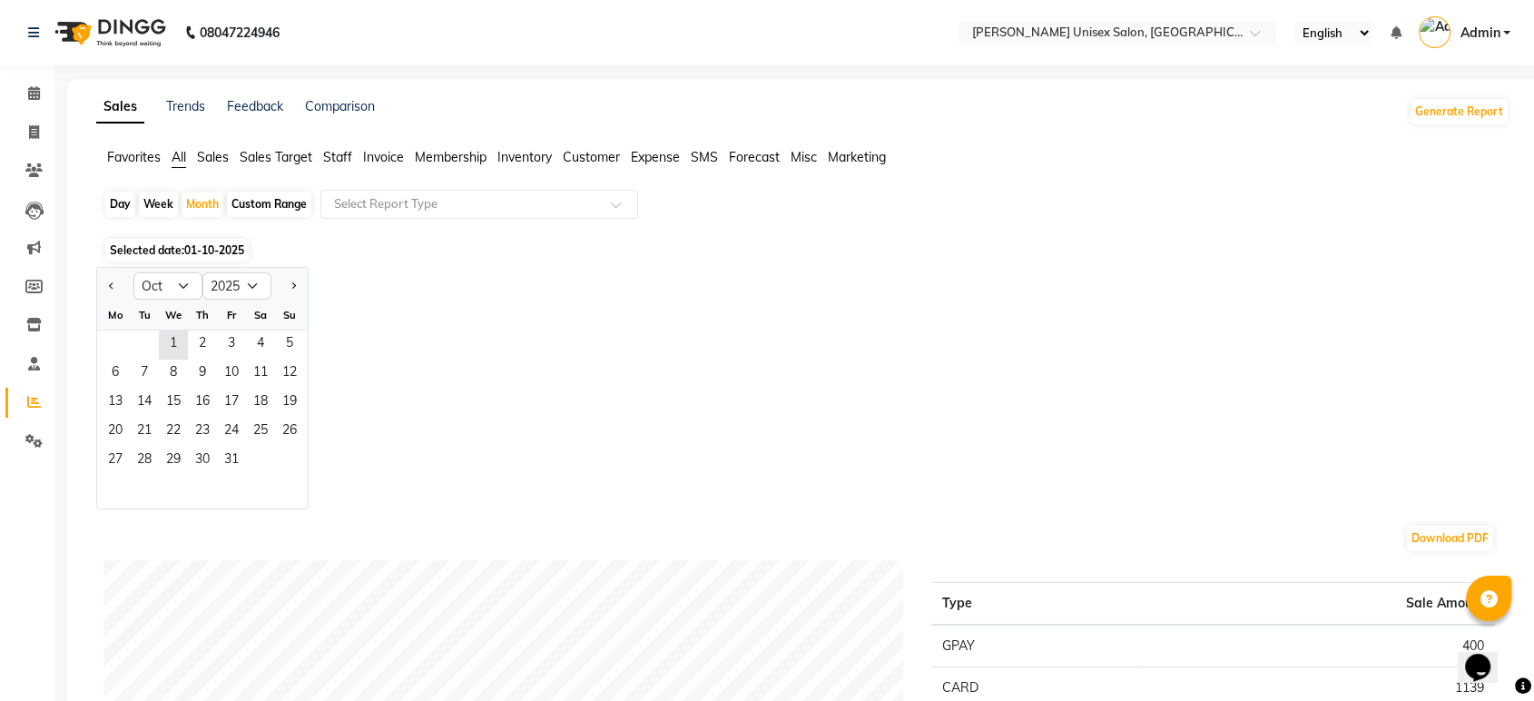
click at [204, 153] on span "Sales" at bounding box center [213, 157] width 32 height 16
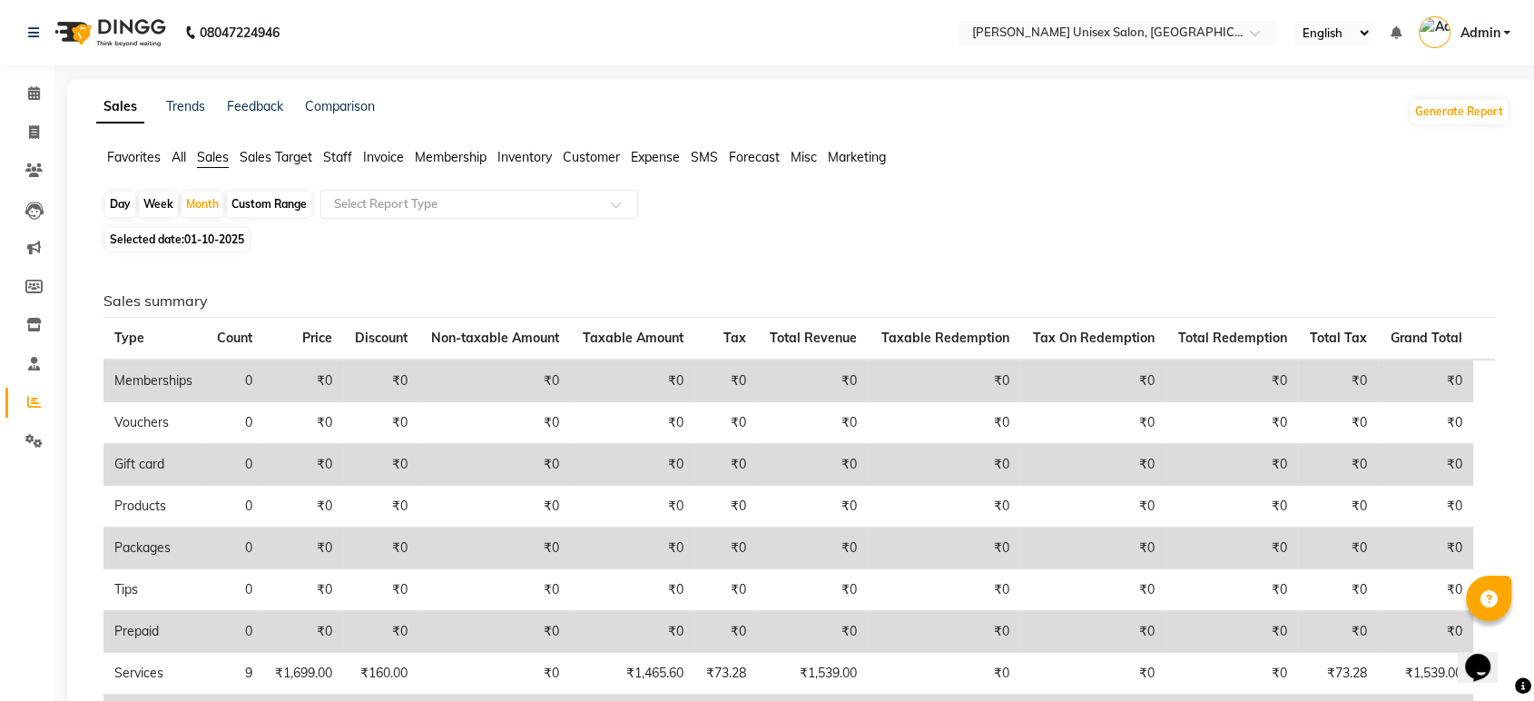
click at [172, 157] on span "All" at bounding box center [179, 157] width 15 height 16
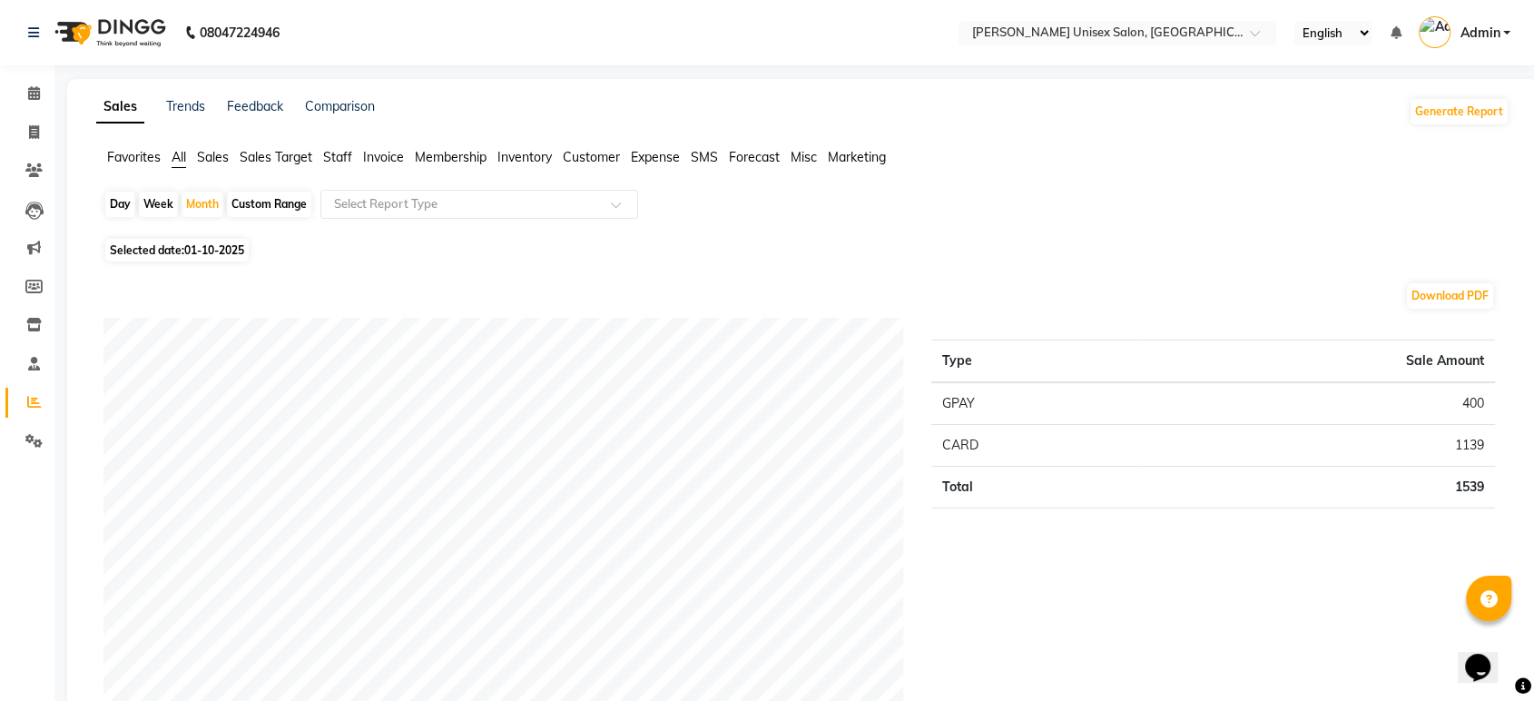
click at [121, 152] on span "Favorites" at bounding box center [134, 157] width 54 height 16
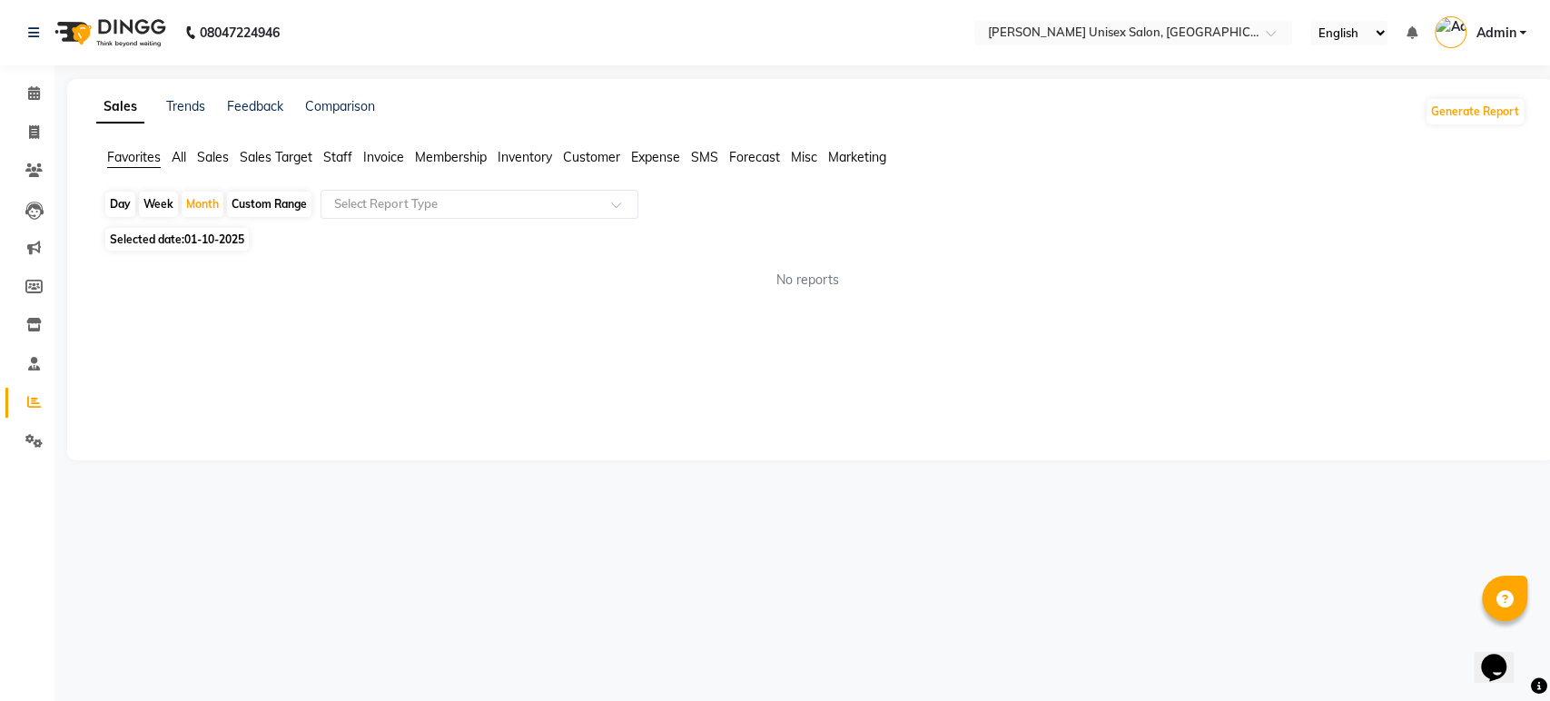
click at [180, 154] on span "All" at bounding box center [179, 157] width 15 height 16
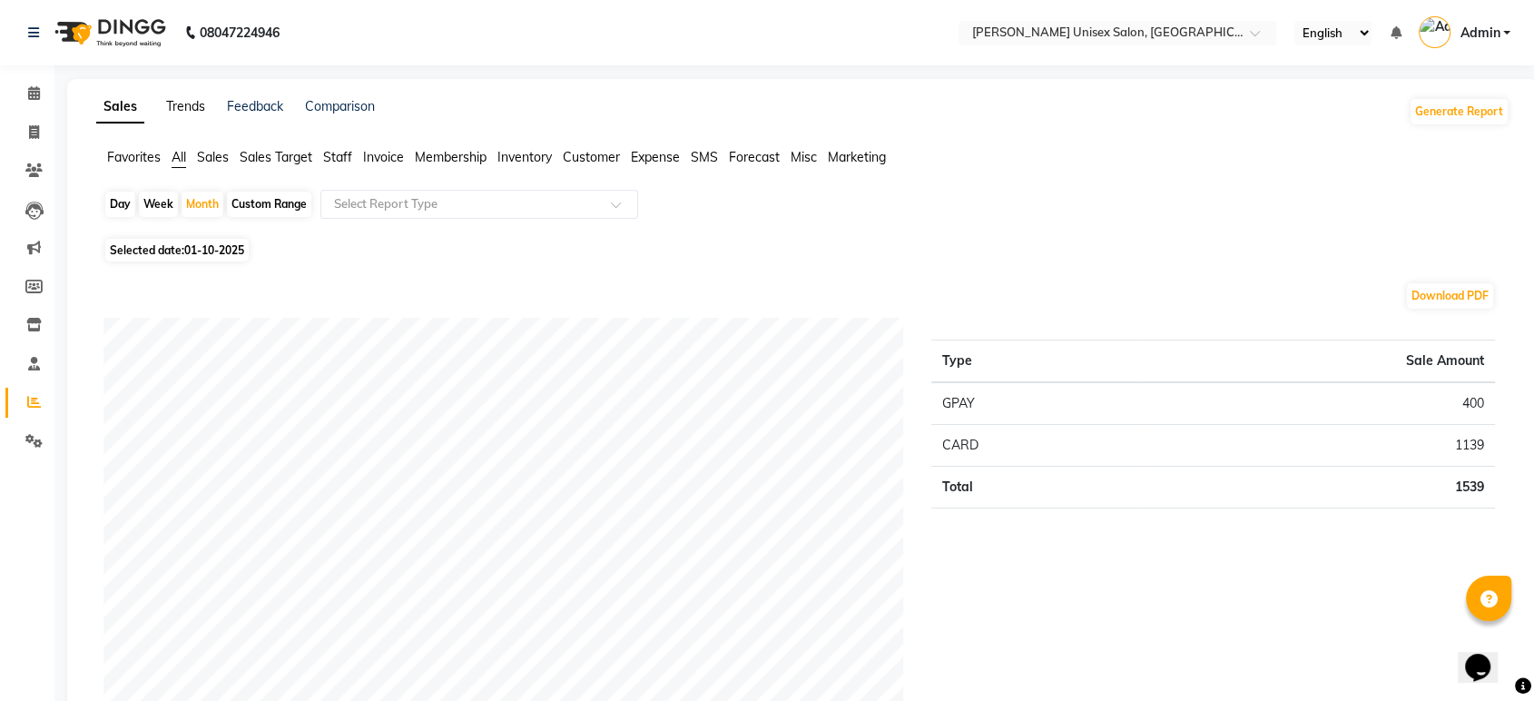
click at [168, 104] on link "Trends" at bounding box center [185, 106] width 39 height 16
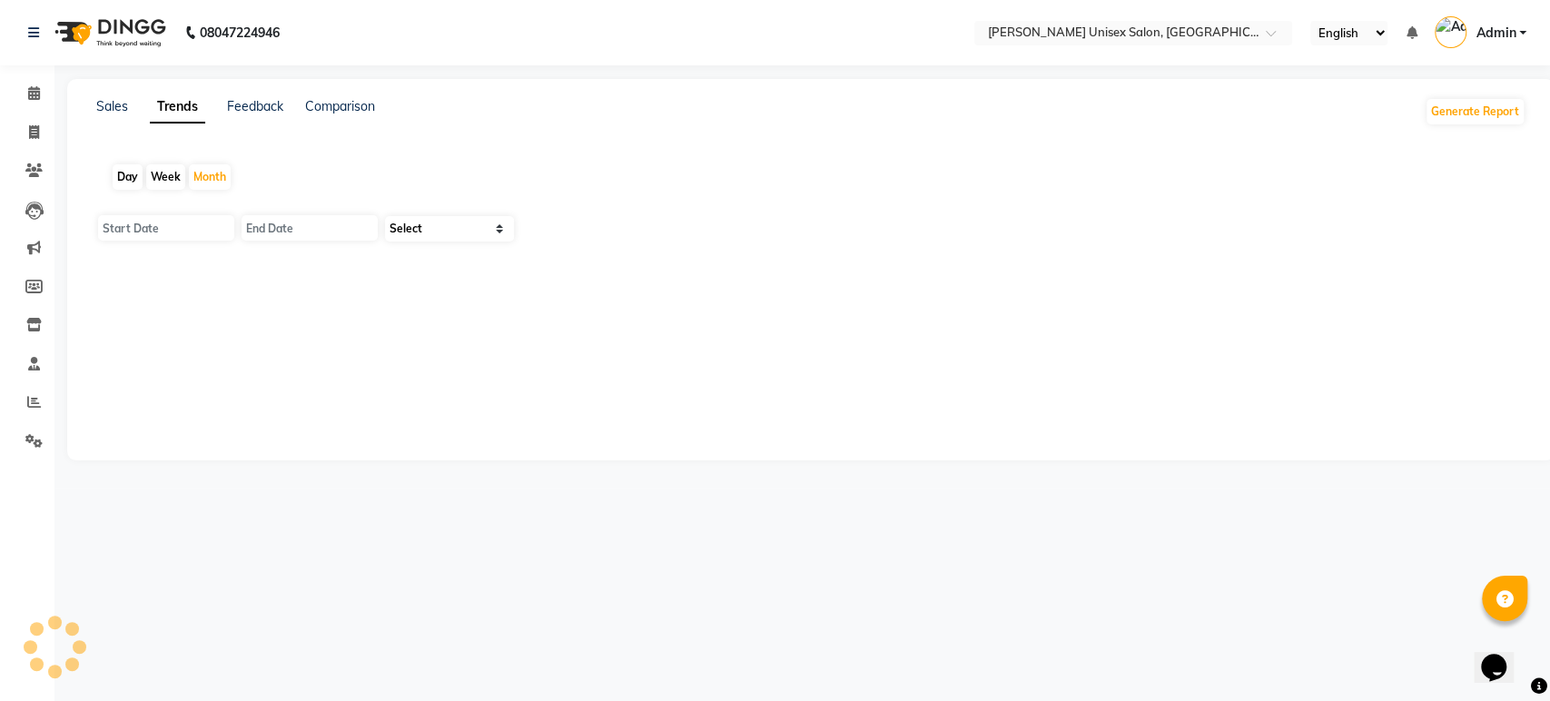
type input "01-10-2025"
type input "[DATE]"
select select "by_client"
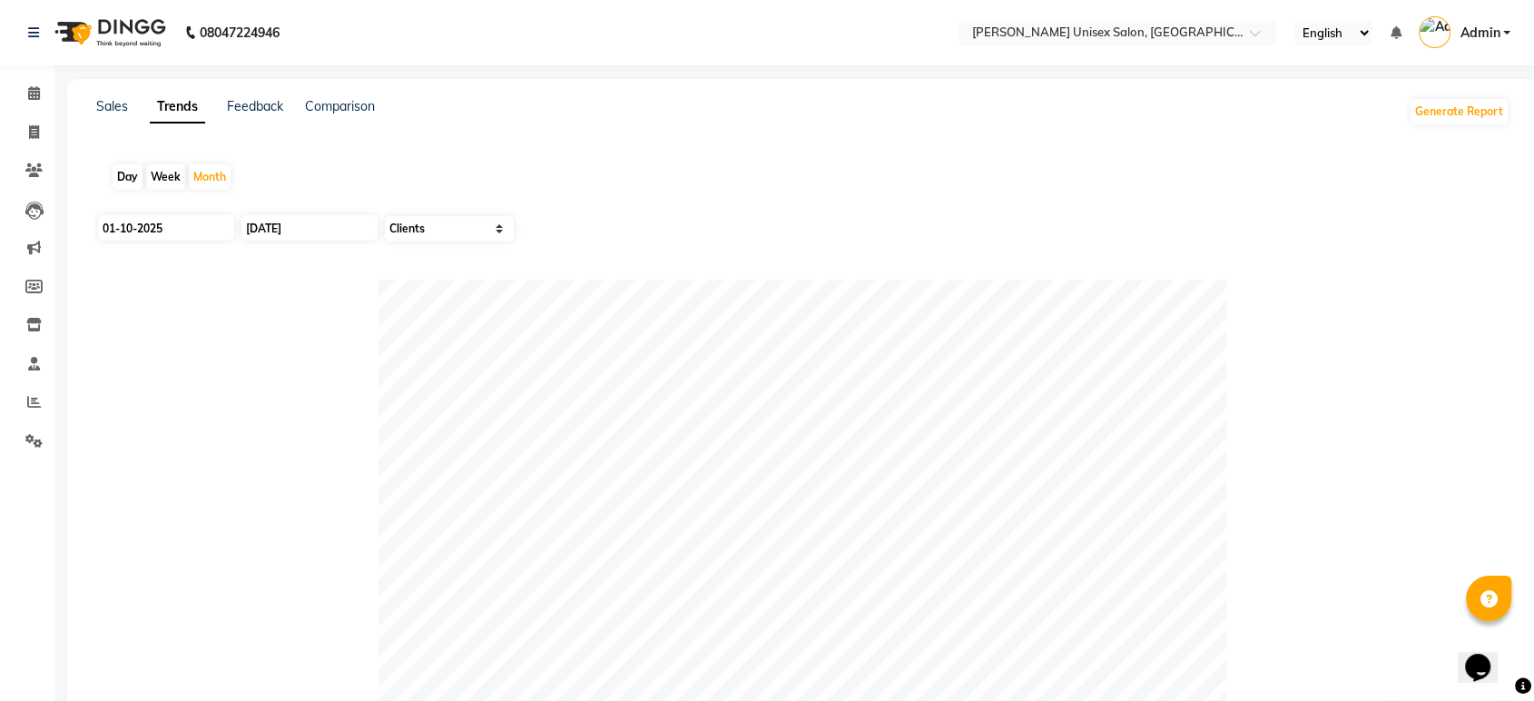
click at [157, 172] on div "Week" at bounding box center [165, 176] width 39 height 25
type input "[DATE]"
type input "01-10-2025"
click at [124, 179] on div "Day" at bounding box center [128, 176] width 30 height 25
type input "01-10-2025"
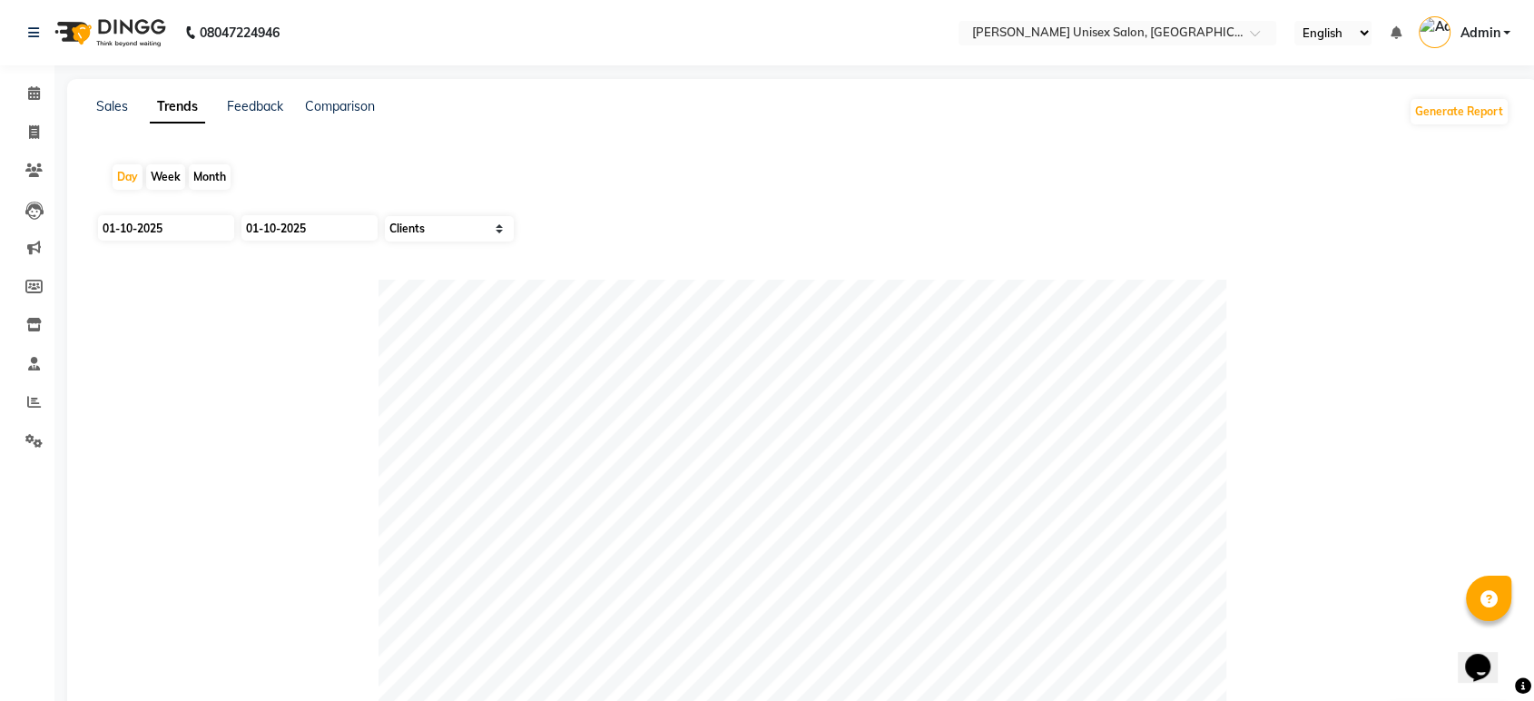
click at [116, 94] on div "Sales Trends Feedback Comparison Generate Report Day Week Month [DATE] [DATE] S…" at bounding box center [802, 507] width 1471 height 856
click at [113, 107] on link "Sales" at bounding box center [112, 106] width 32 height 16
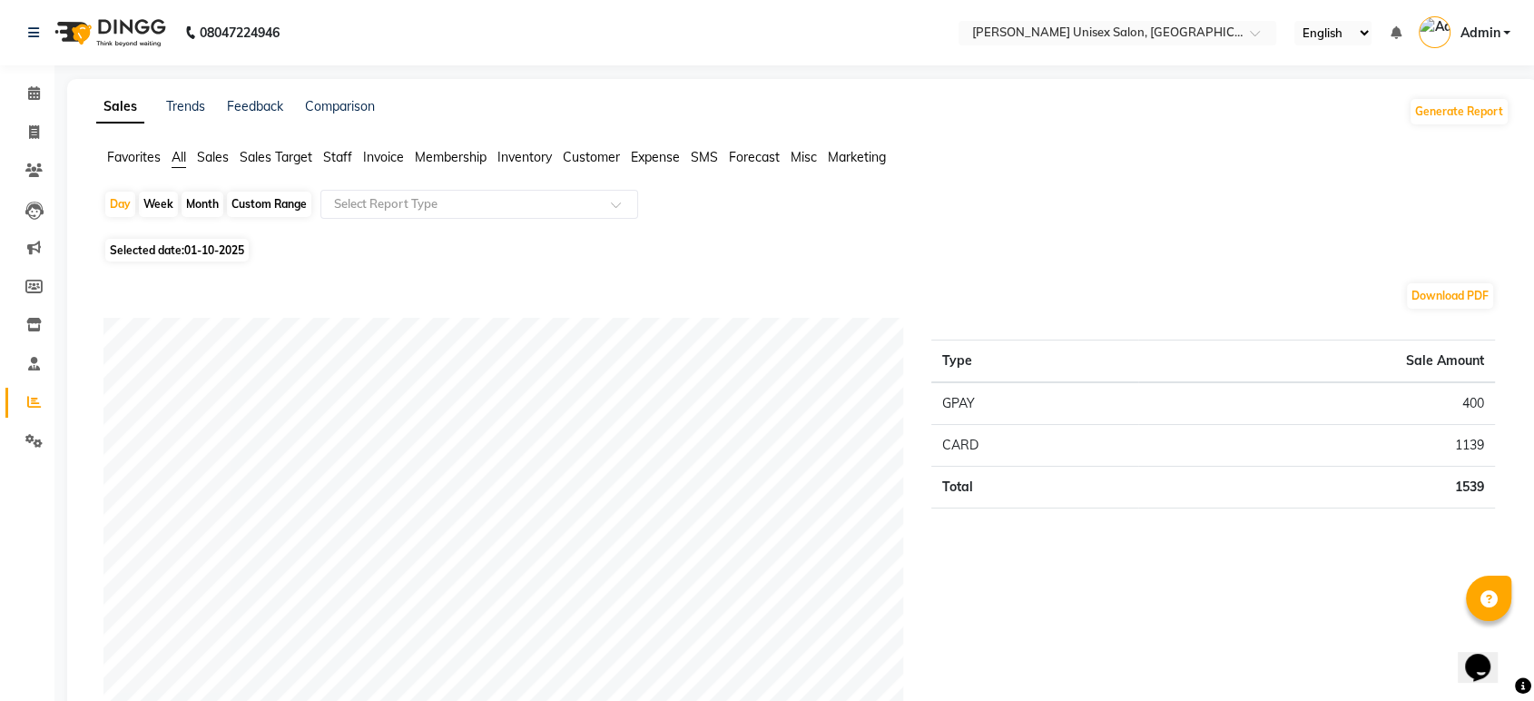
click at [192, 200] on div "Month" at bounding box center [203, 204] width 42 height 25
select select "10"
select select "2025"
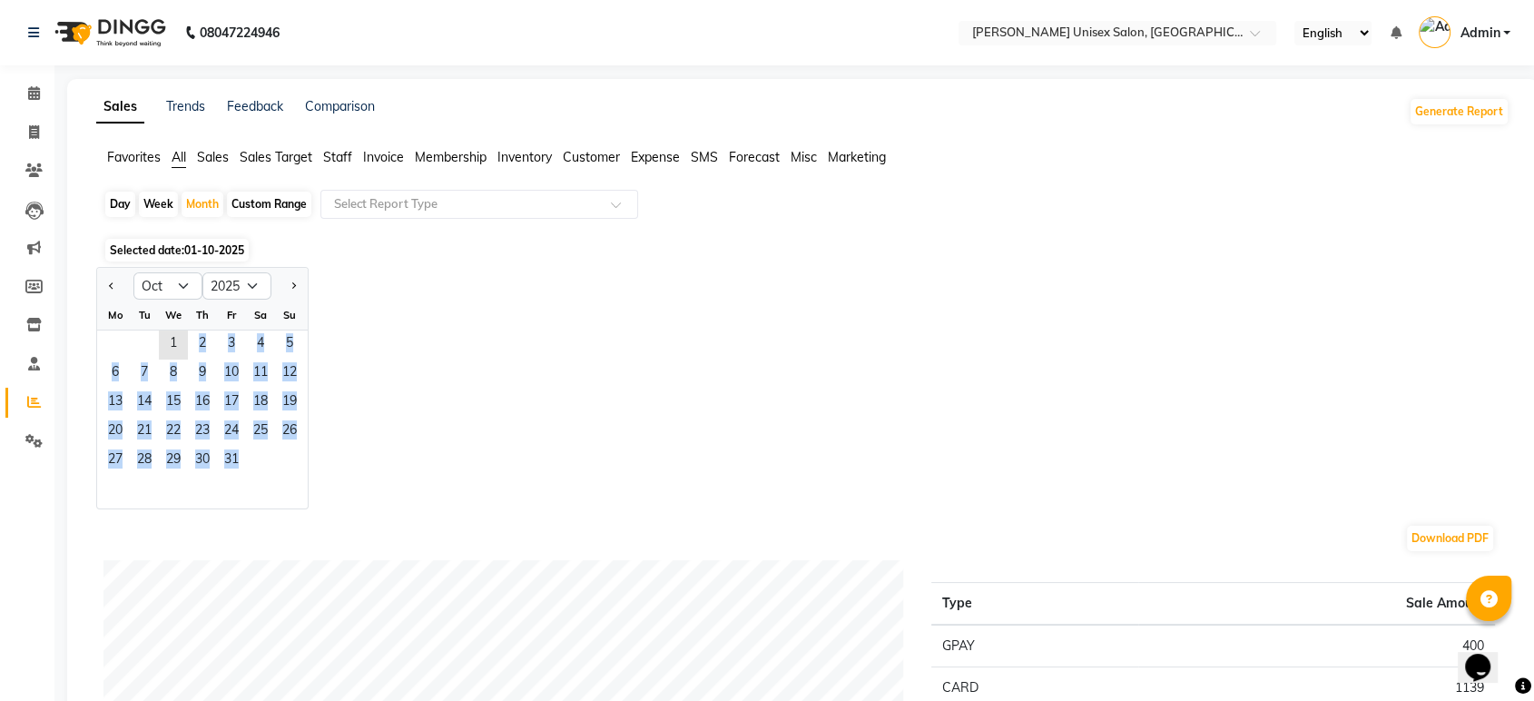
drag, startPoint x: 165, startPoint y: 339, endPoint x: 180, endPoint y: 528, distance: 189.4
click at [520, 365] on div "Jan Feb Mar Apr May Jun [DATE] Aug Sep Oct Nov [DATE] 2016 2017 2018 2019 2020 …" at bounding box center [802, 388] width 1413 height 242
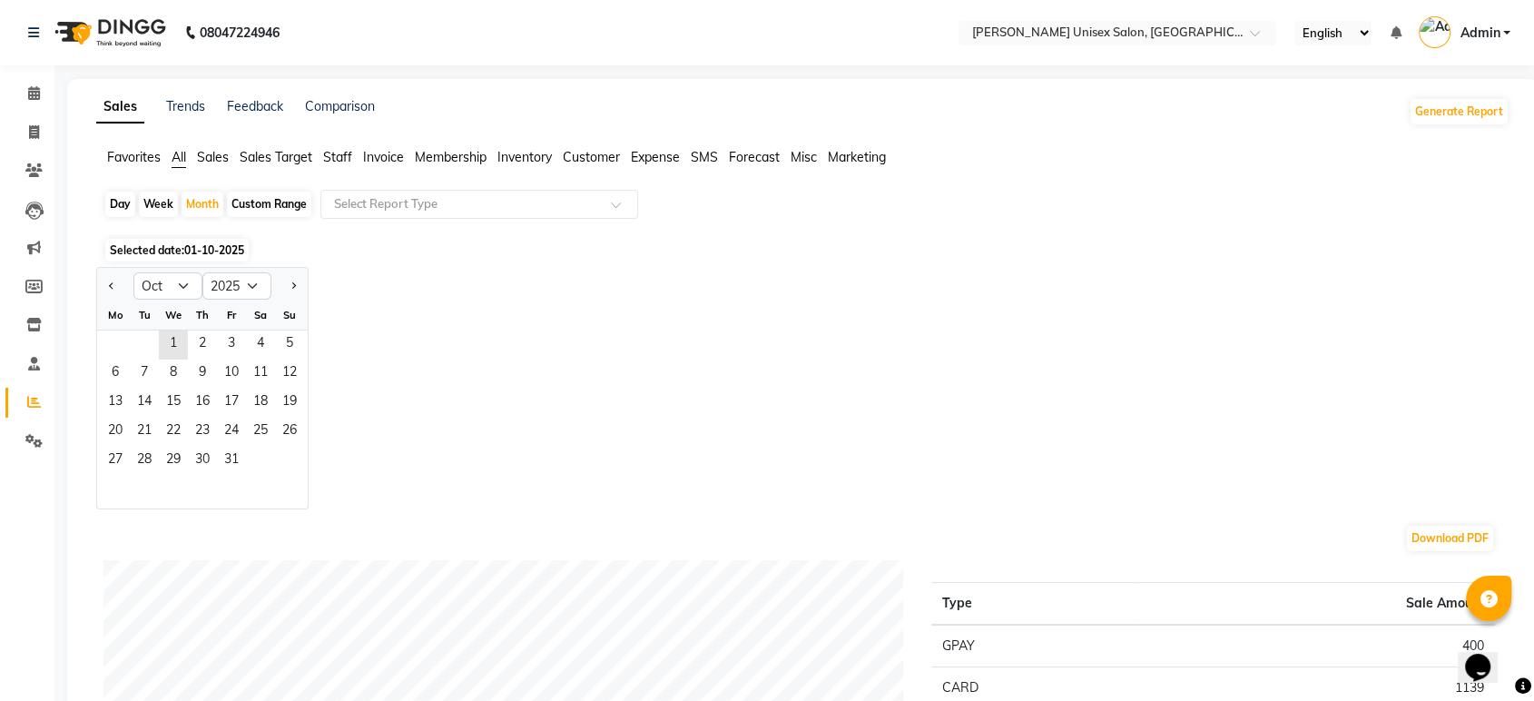
click at [520, 365] on div "Jan Feb Mar Apr May Jun [DATE] Aug Sep Oct Nov [DATE] 2016 2017 2018 2019 2020 …" at bounding box center [802, 388] width 1413 height 242
click at [25, 89] on span at bounding box center [34, 94] width 32 height 21
